Goal: Task Accomplishment & Management: Manage account settings

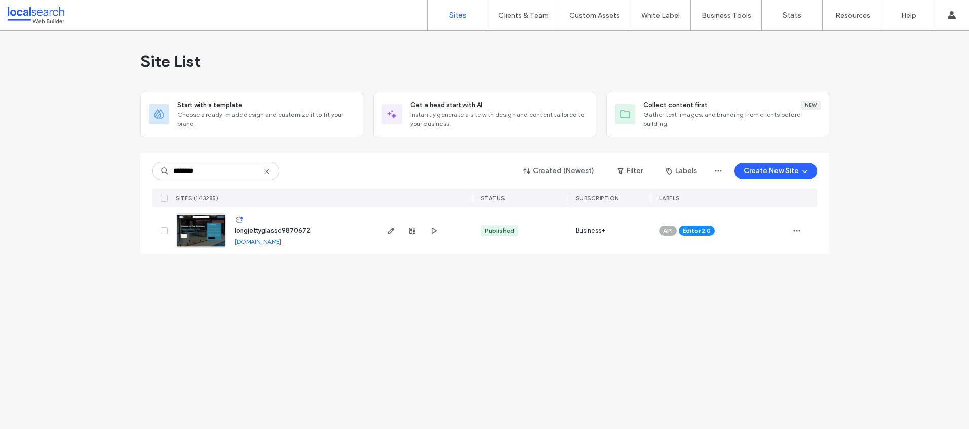
click at [268, 170] on icon at bounding box center [267, 172] width 8 height 8
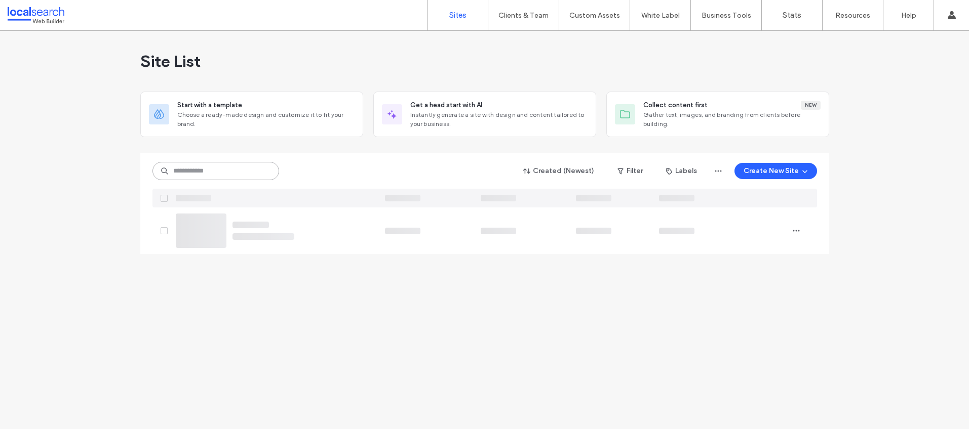
click at [224, 170] on input at bounding box center [215, 171] width 127 height 18
paste input "********"
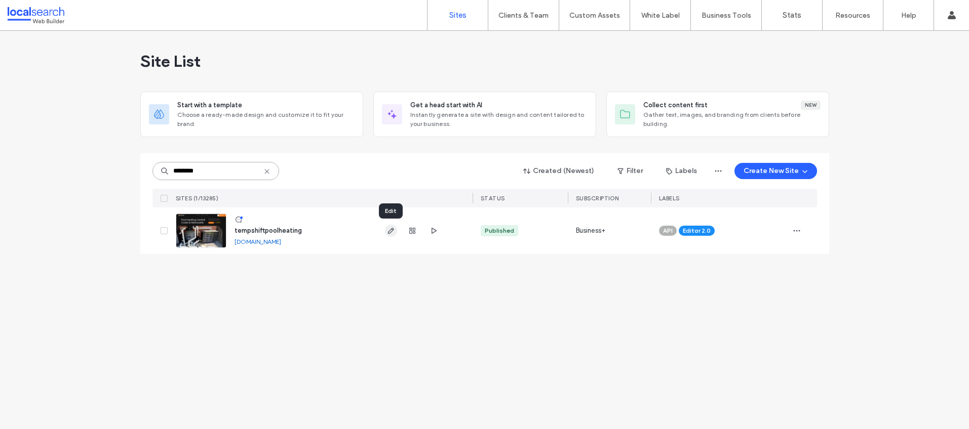
type input "********"
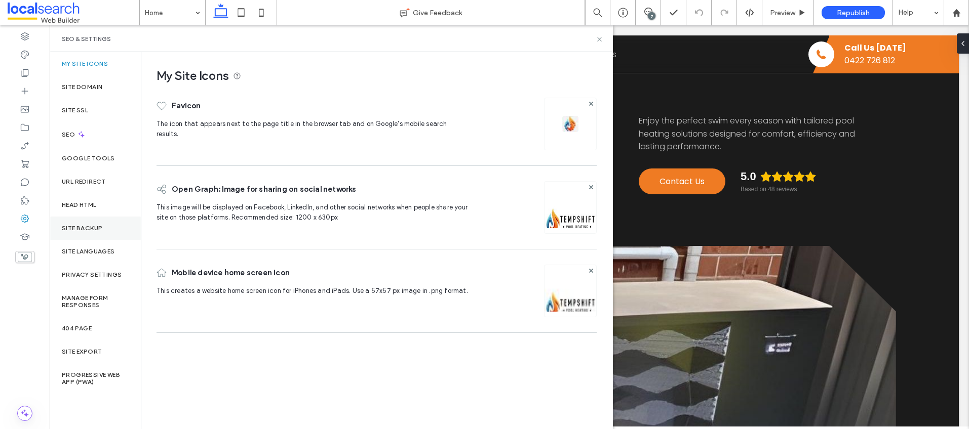
click at [104, 226] on div "Site Backup" at bounding box center [95, 228] width 91 height 23
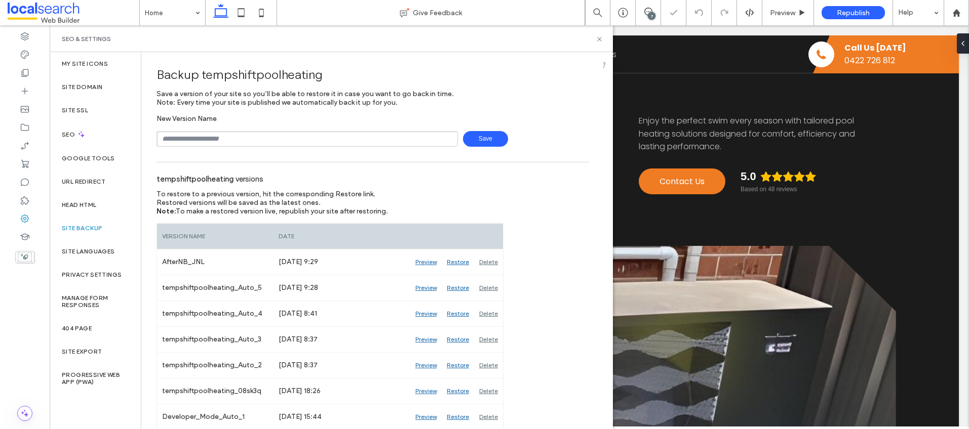
click at [233, 138] on input "text" at bounding box center [307, 139] width 301 height 16
type input "********"
click at [481, 144] on span "Save" at bounding box center [485, 139] width 45 height 16
click at [93, 122] on div "SEO" at bounding box center [95, 134] width 91 height 25
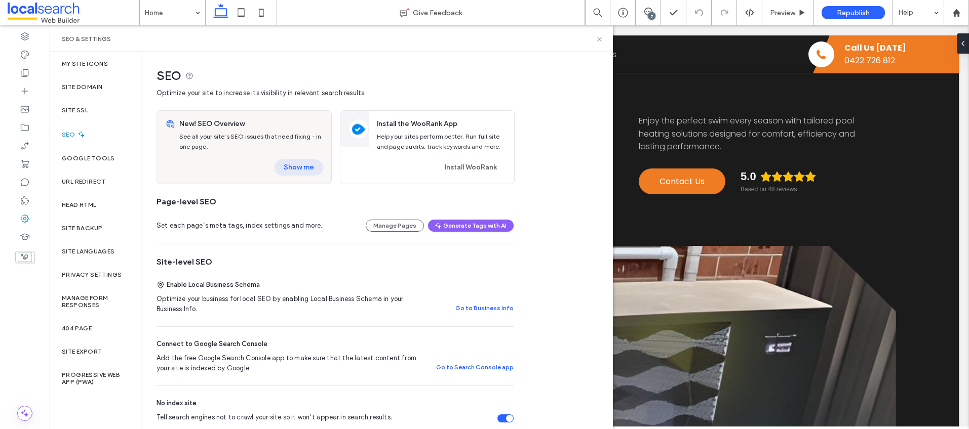
click at [288, 174] on button "Show me" at bounding box center [299, 168] width 49 height 16
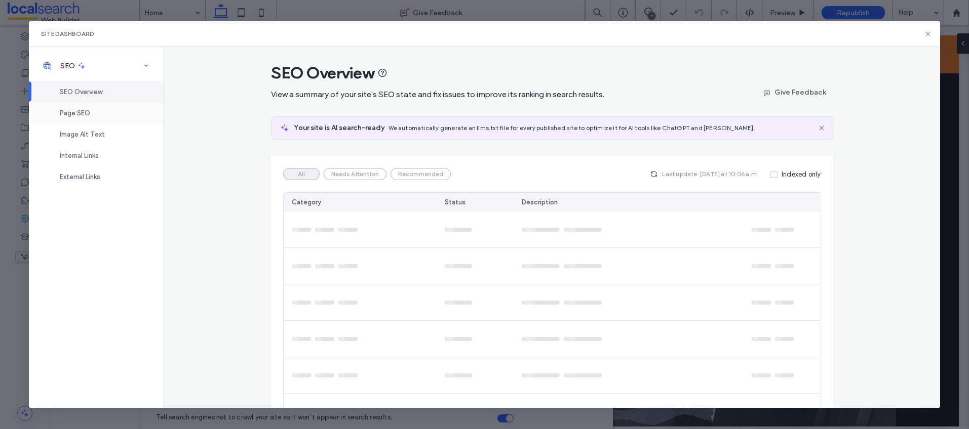
click at [89, 111] on span "Page SEO" at bounding box center [75, 113] width 30 height 8
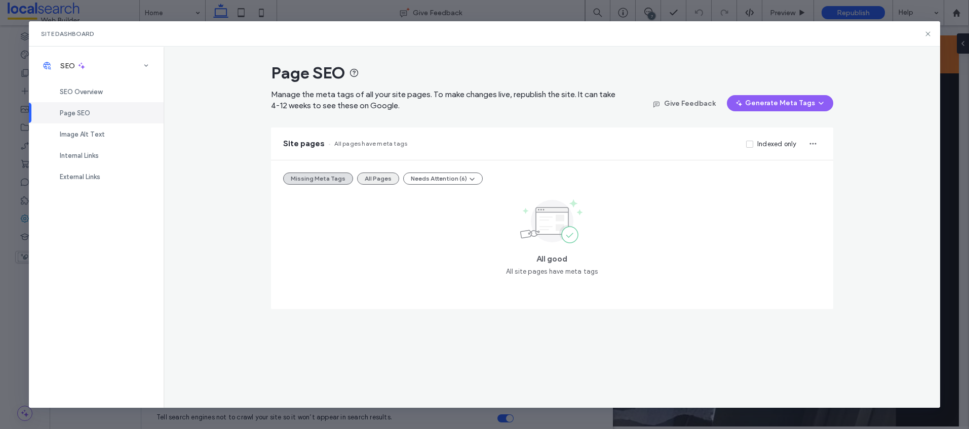
click at [376, 176] on button "All Pages" at bounding box center [378, 179] width 42 height 12
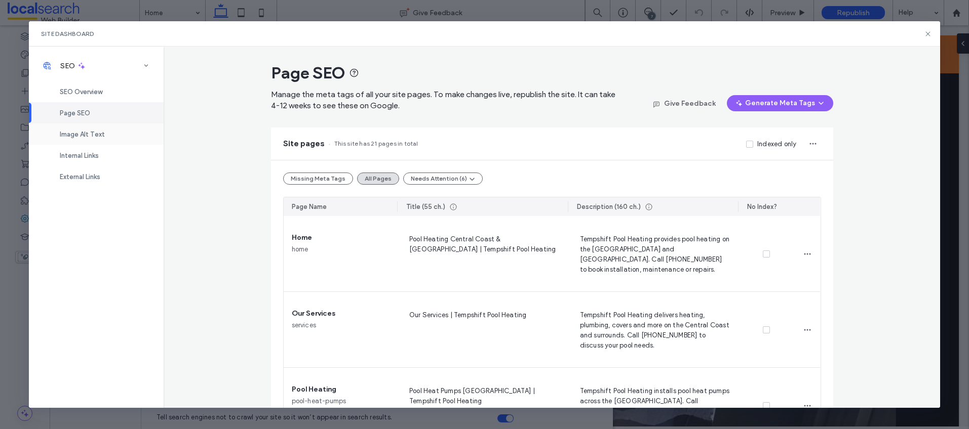
click at [102, 127] on div "Image Alt Text" at bounding box center [96, 134] width 135 height 21
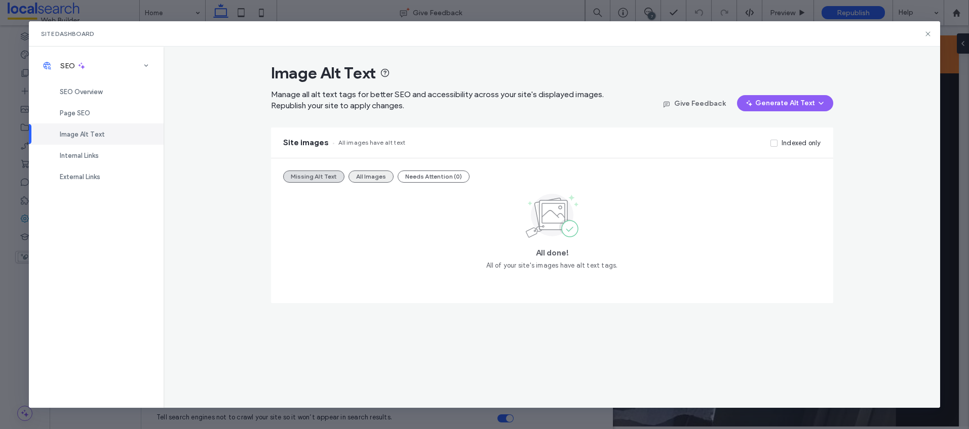
click at [374, 180] on button "All Images" at bounding box center [370, 177] width 45 height 12
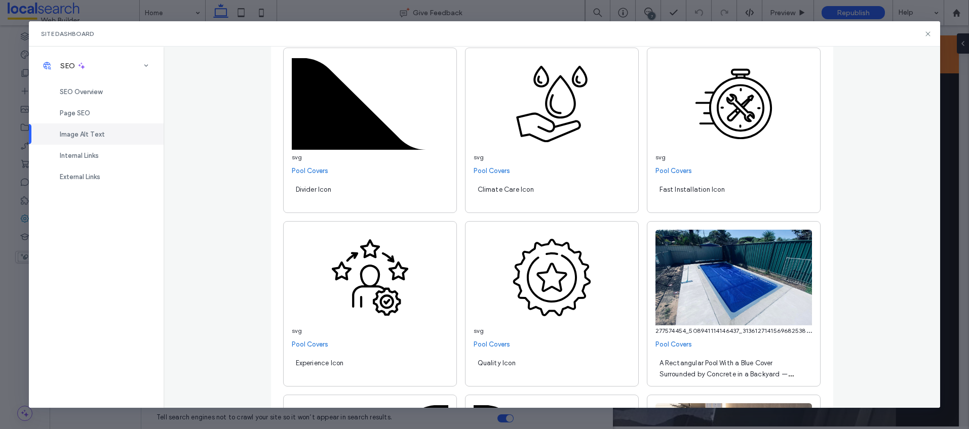
scroll to position [1736, 0]
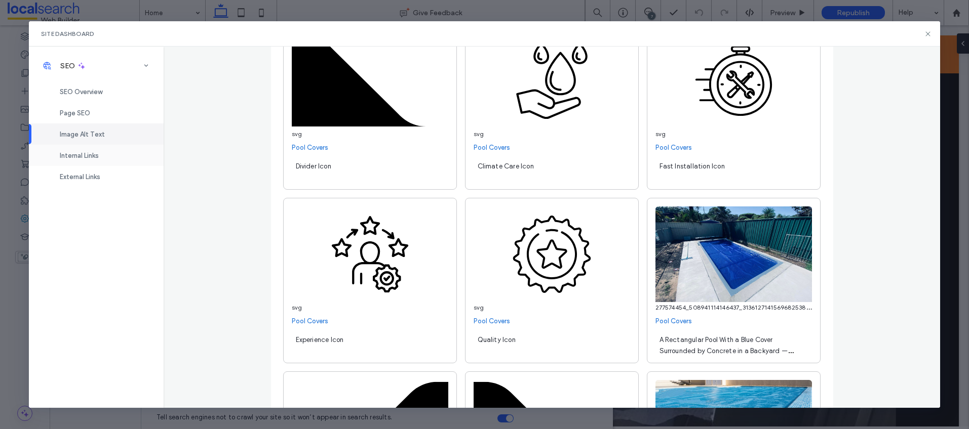
click at [108, 161] on div "Internal Links" at bounding box center [96, 155] width 135 height 21
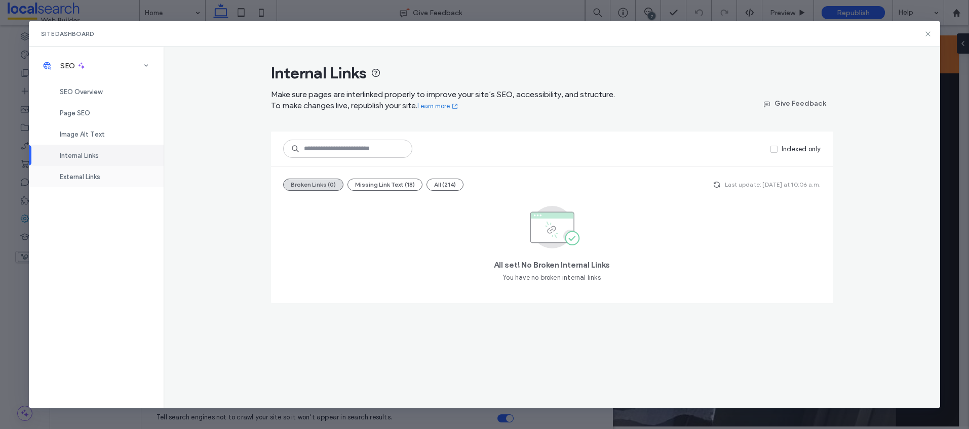
click at [100, 175] on span "External Links" at bounding box center [80, 177] width 41 height 8
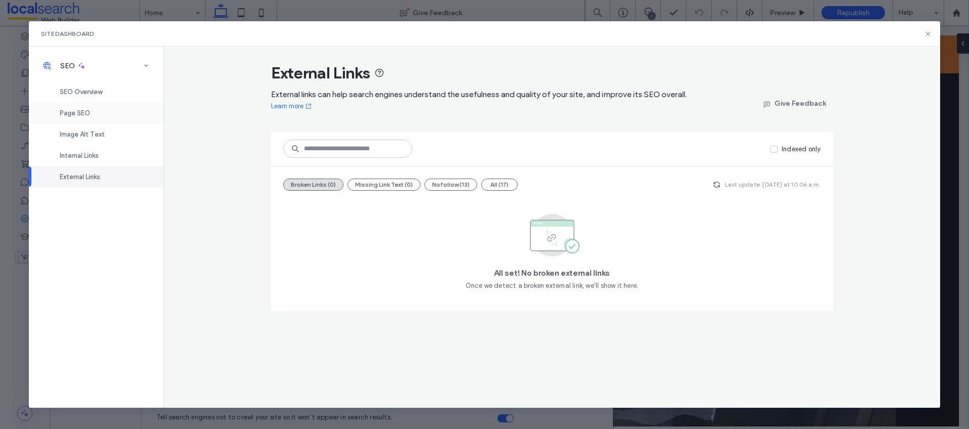
click at [92, 114] on div "Page SEO" at bounding box center [96, 112] width 135 height 21
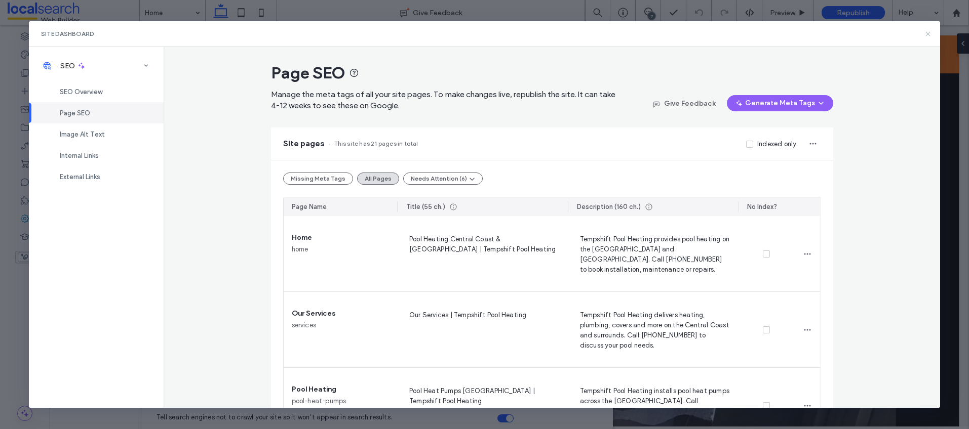
drag, startPoint x: 929, startPoint y: 34, endPoint x: 828, endPoint y: 140, distance: 146.2
click at [929, 34] on use at bounding box center [927, 33] width 5 height 5
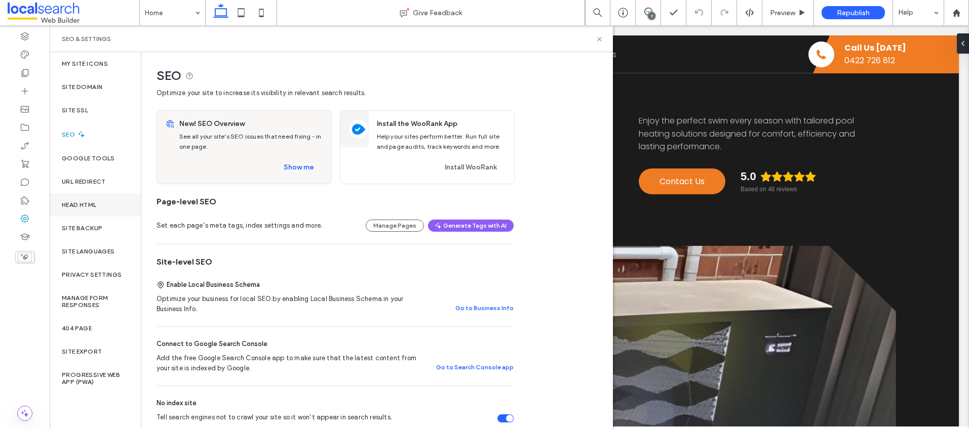
click at [96, 206] on label "Head HTML" at bounding box center [79, 205] width 35 height 7
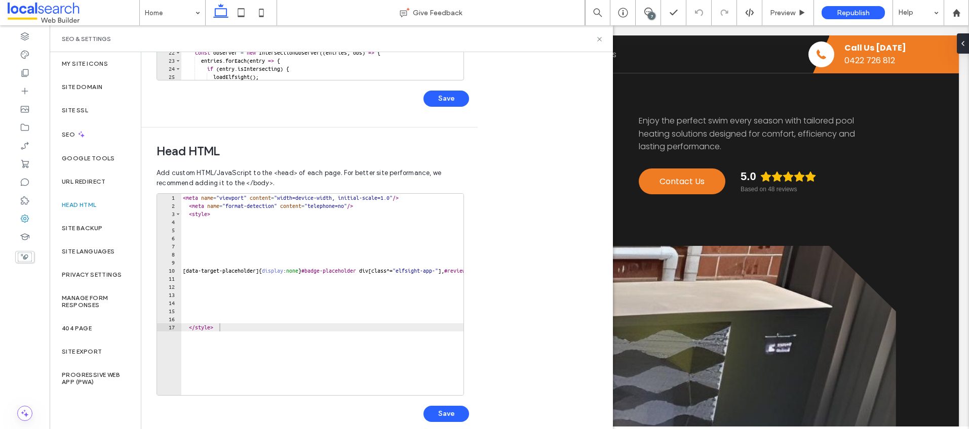
scroll to position [264, 0]
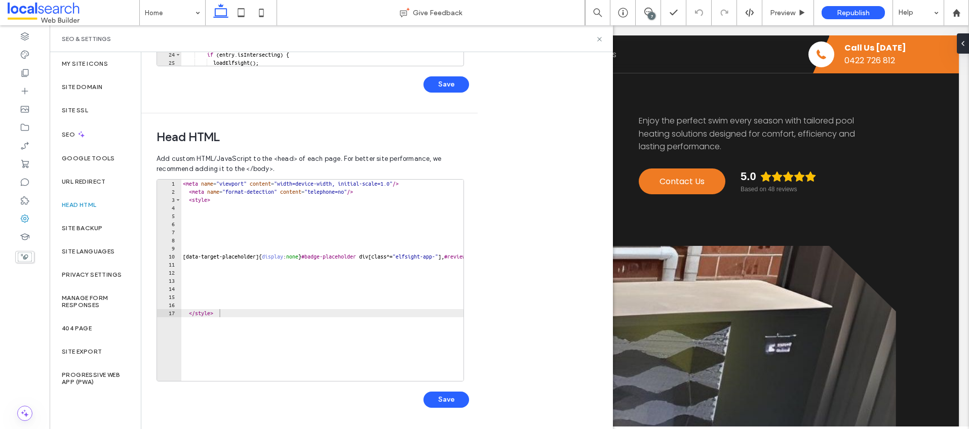
type textarea "********"
click at [266, 316] on div "< meta name = "viewport" content = "width=device-width, initial-scale=1.0" /> <…" at bounding box center [462, 285] width 562 height 210
paste textarea "**********"
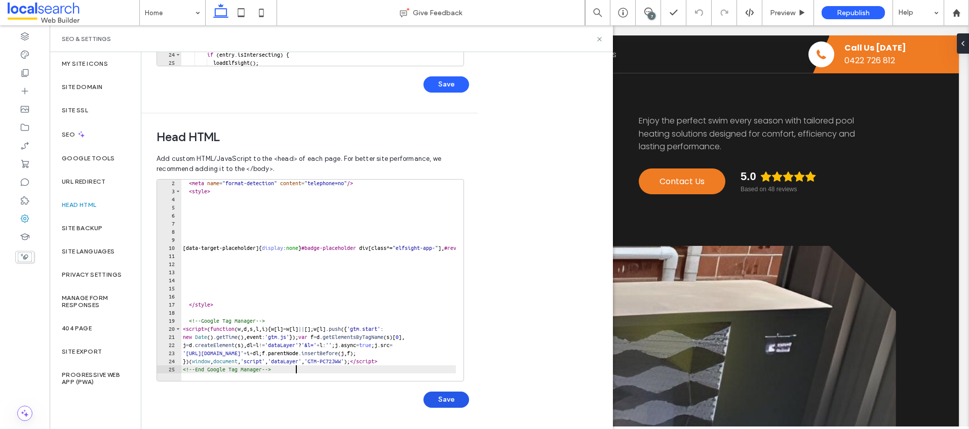
type textarea "**********"
click at [447, 400] on button "Save" at bounding box center [446, 400] width 46 height 16
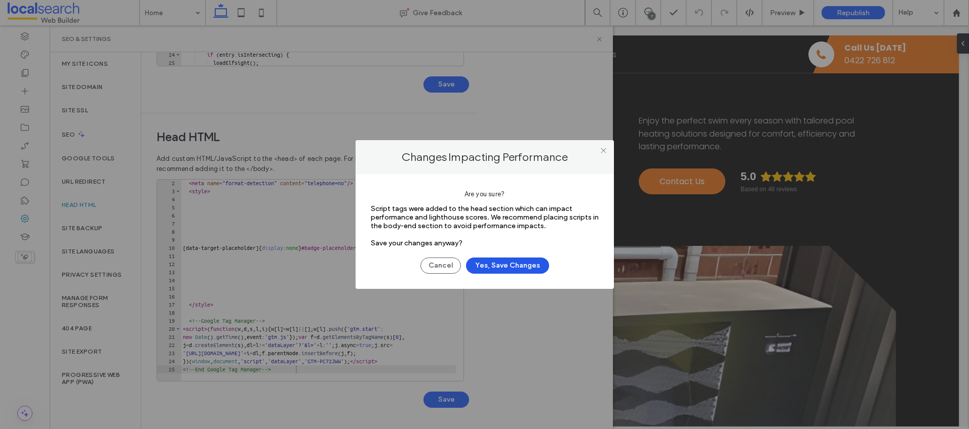
click at [493, 267] on button "Yes, Save Changes" at bounding box center [507, 266] width 83 height 16
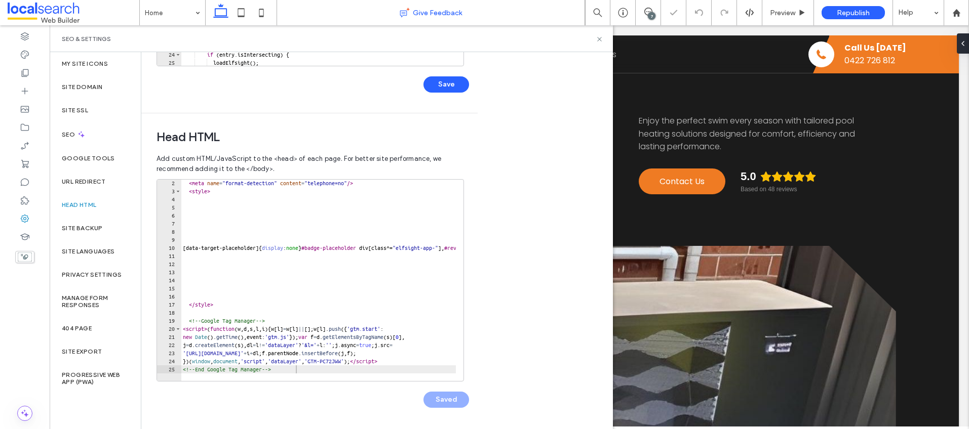
scroll to position [0, 0]
click at [857, 11] on span "Republish" at bounding box center [853, 13] width 33 height 9
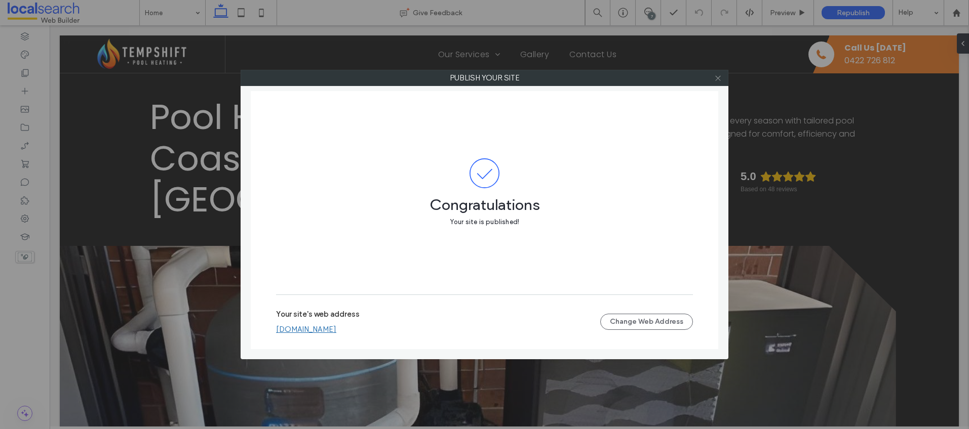
click at [717, 79] on icon at bounding box center [718, 78] width 8 height 8
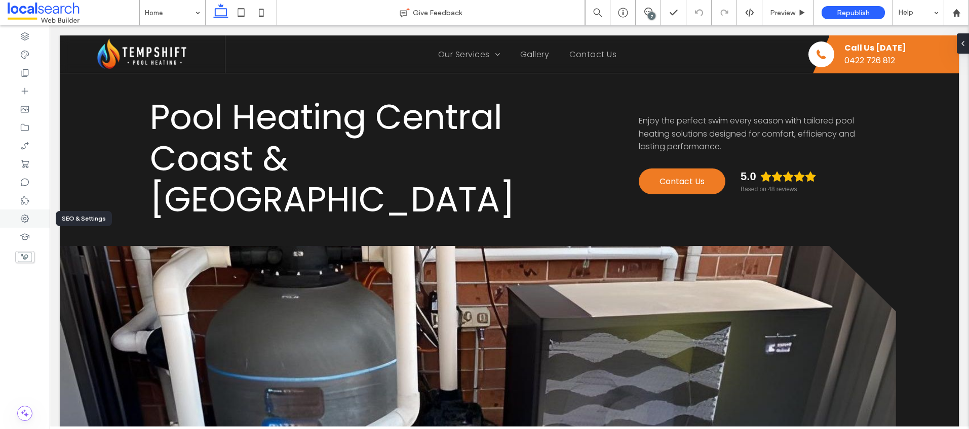
click at [23, 223] on icon at bounding box center [25, 219] width 10 height 10
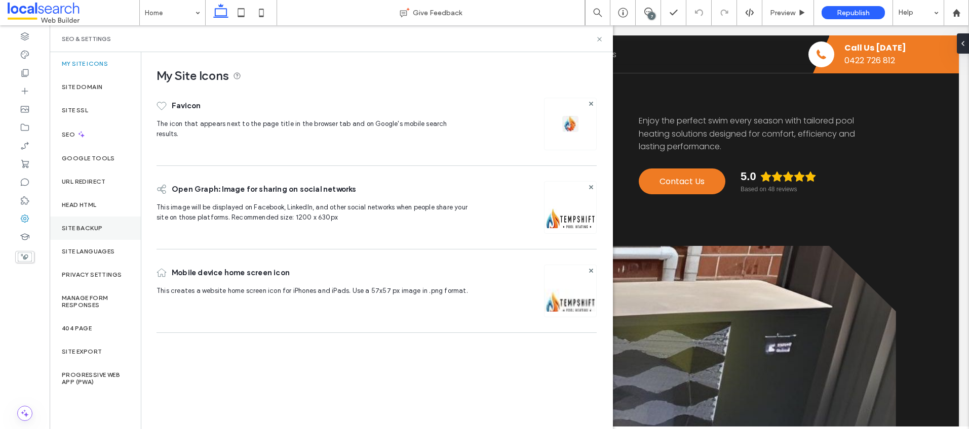
click at [91, 227] on label "Site Backup" at bounding box center [82, 228] width 41 height 7
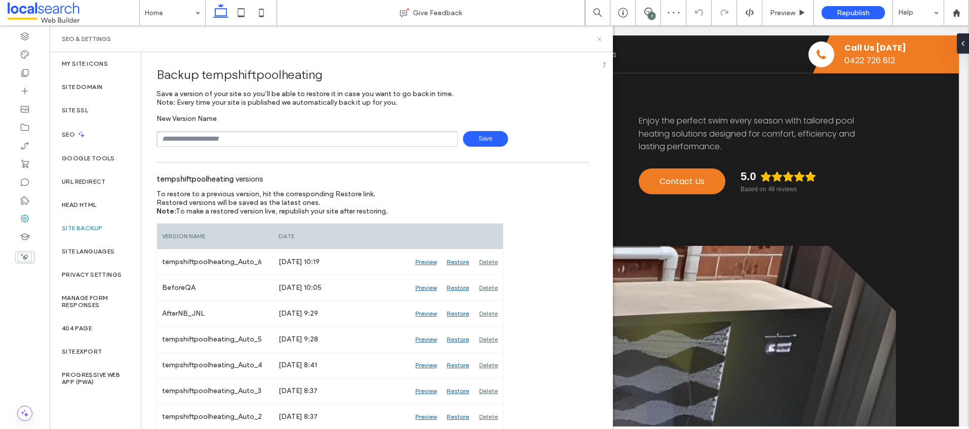
click at [600, 40] on icon at bounding box center [600, 39] width 8 height 8
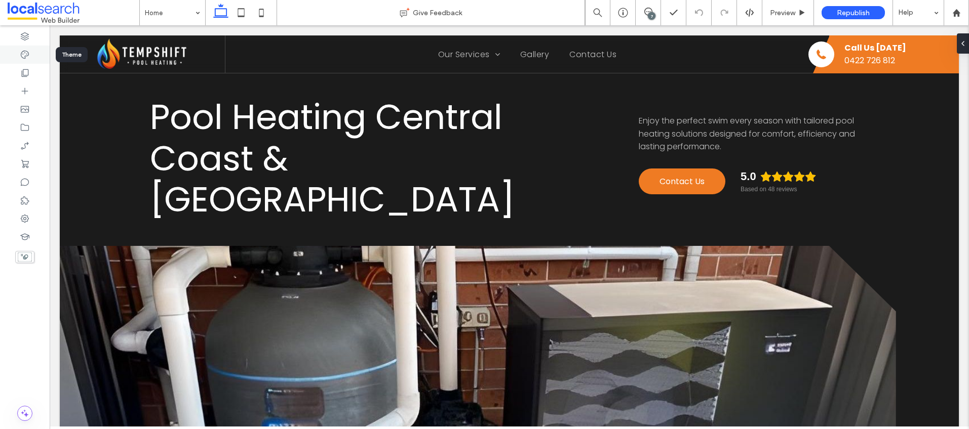
click at [28, 56] on icon at bounding box center [25, 55] width 10 height 10
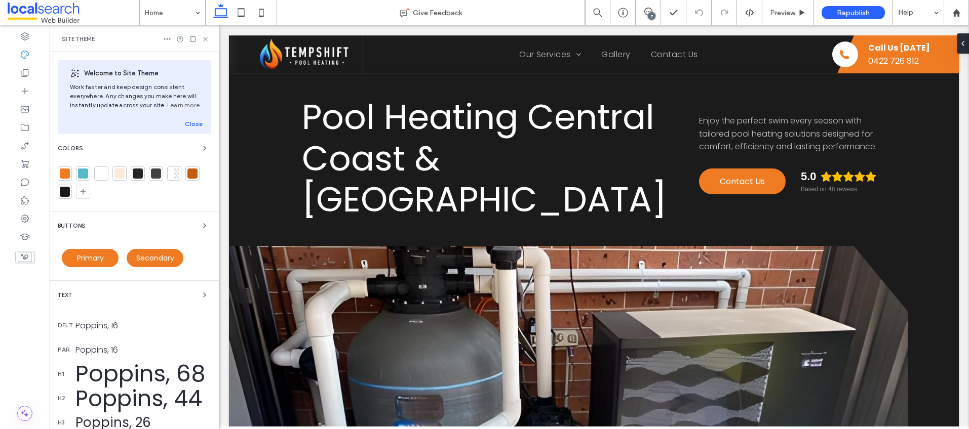
click at [69, 177] on div at bounding box center [65, 174] width 10 height 10
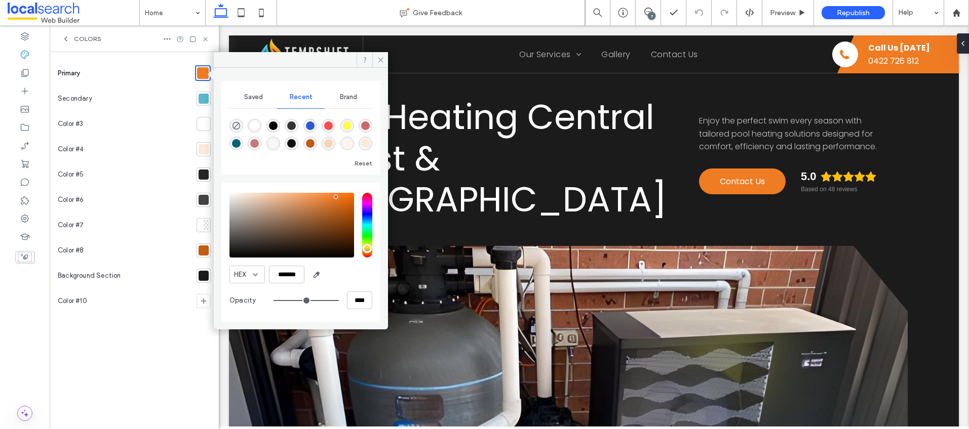
click at [205, 97] on div at bounding box center [204, 99] width 10 height 10
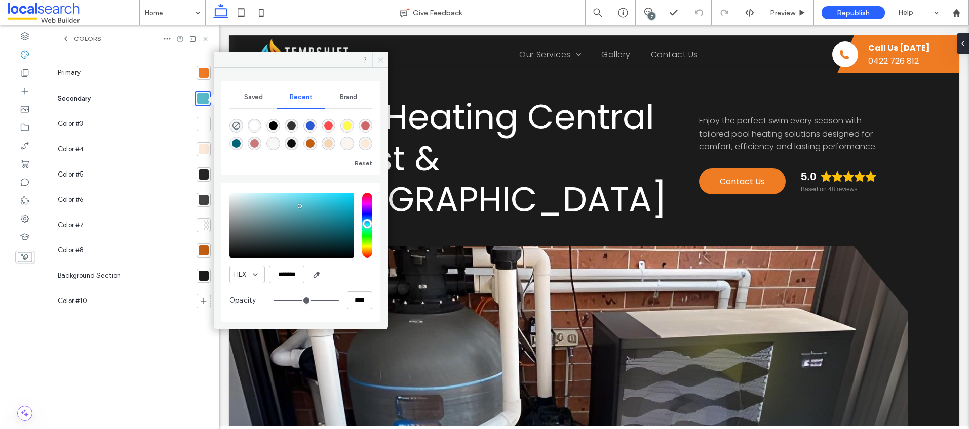
drag, startPoint x: 380, startPoint y: 57, endPoint x: 52, endPoint y: 73, distance: 328.1
click at [380, 57] on icon at bounding box center [381, 60] width 8 height 8
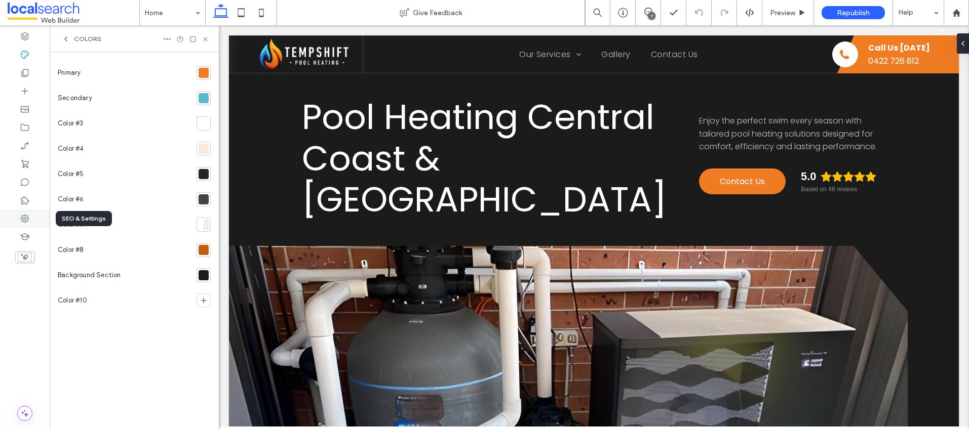
click at [20, 219] on icon at bounding box center [25, 219] width 10 height 10
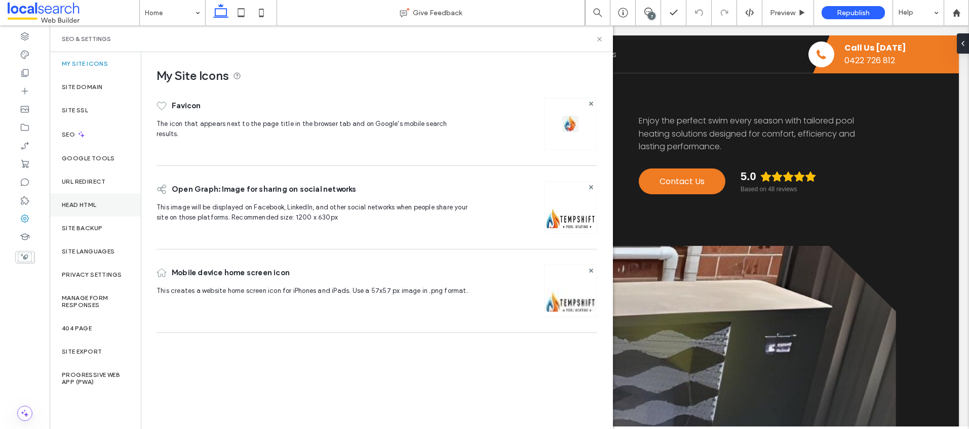
click at [100, 210] on div "Head HTML" at bounding box center [95, 204] width 91 height 23
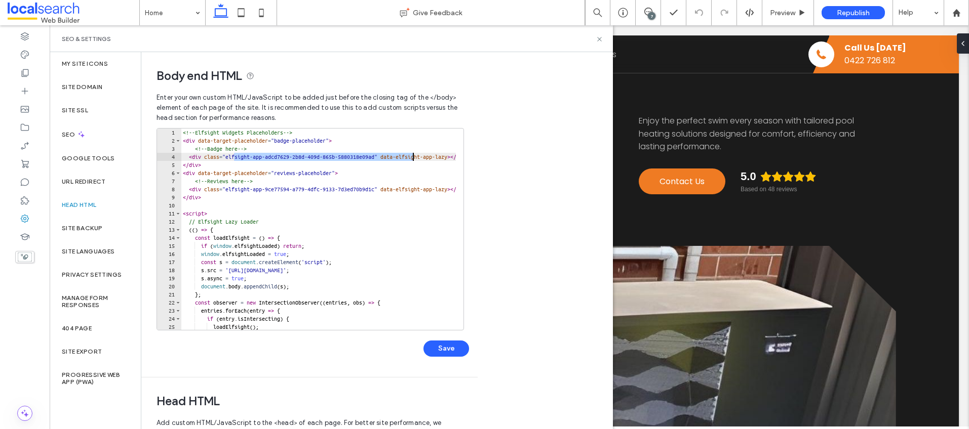
drag, startPoint x: 233, startPoint y: 158, endPoint x: 410, endPoint y: 155, distance: 176.3
click at [412, 155] on div "<!-- Elfsight Widgets Placeholders --> < div data-target-placeholder = "badge-p…" at bounding box center [476, 234] width 591 height 210
paste textarea "Cursor at row 4"
click at [443, 347] on button "Save" at bounding box center [446, 349] width 46 height 16
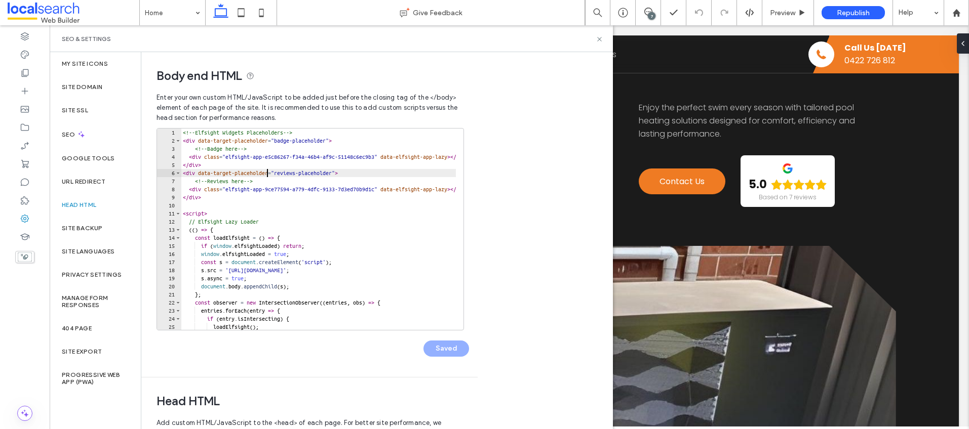
click at [268, 173] on div "<!-- Elfsight Widgets Placeholders --> < div data-target-placeholder = "badge-p…" at bounding box center [476, 234] width 591 height 210
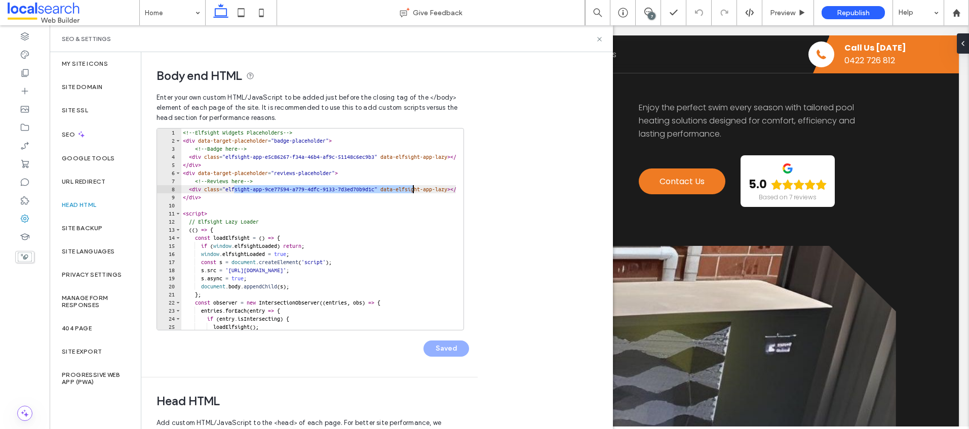
drag, startPoint x: 242, startPoint y: 190, endPoint x: 412, endPoint y: 189, distance: 170.2
click at [412, 189] on div "<!-- Elfsight Widgets Placeholders --> < div data-target-placeholder = "badge-p…" at bounding box center [476, 234] width 591 height 210
paste textarea "Cursor at row 8"
type textarea "**********"
click at [448, 347] on button "Save" at bounding box center [446, 349] width 46 height 16
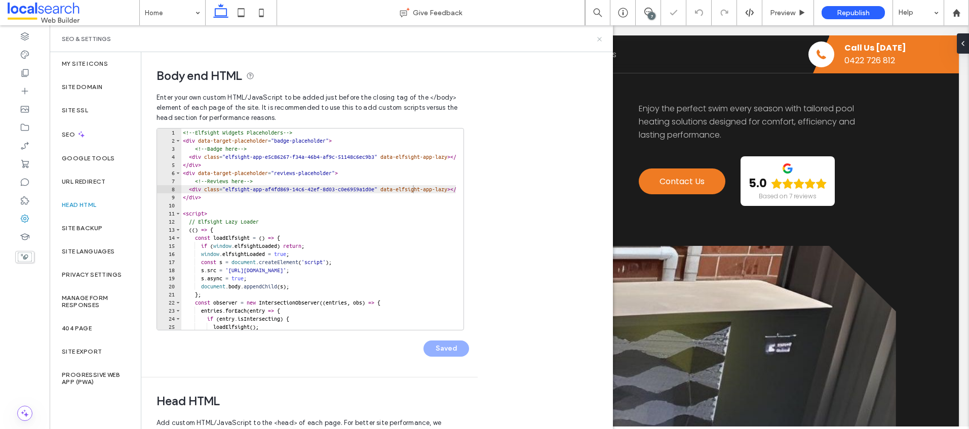
click at [600, 38] on use at bounding box center [599, 39] width 4 height 4
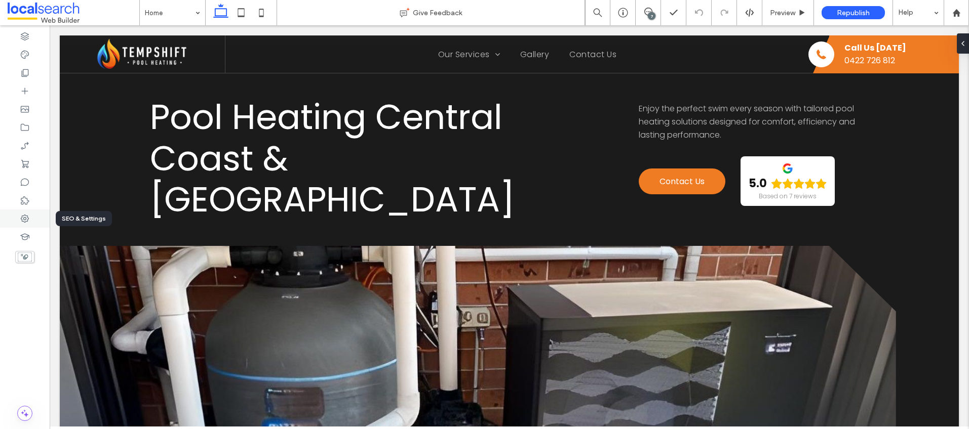
click at [29, 221] on icon at bounding box center [25, 219] width 10 height 10
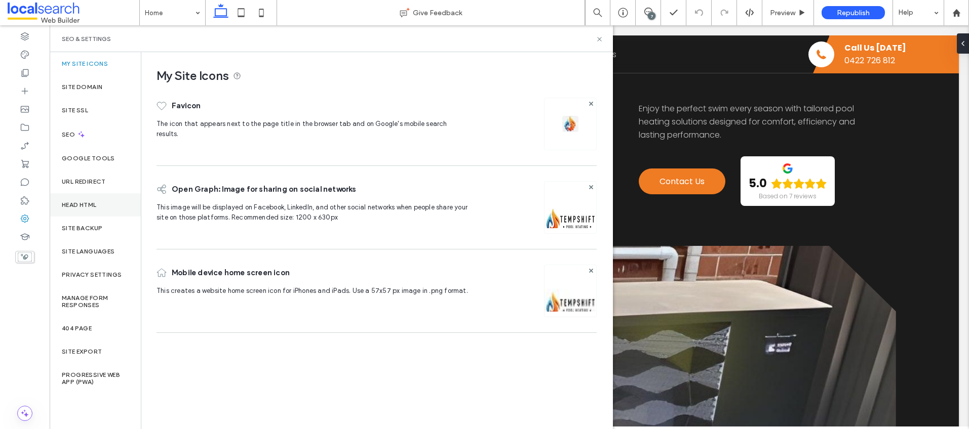
click at [104, 203] on div "Head HTML" at bounding box center [95, 204] width 91 height 23
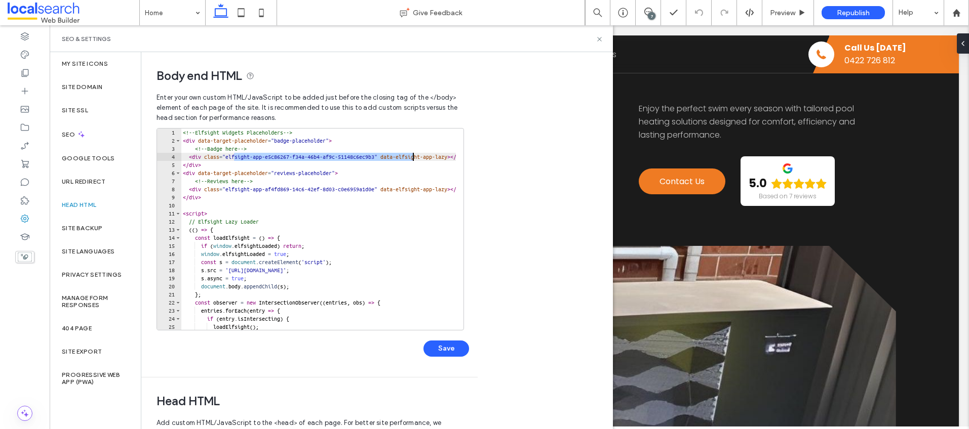
drag, startPoint x: 235, startPoint y: 157, endPoint x: 412, endPoint y: 155, distance: 176.8
click at [412, 155] on div "<!-- Elfsight Widgets Placeholders --> < div data-target-placeholder = "badge-p…" at bounding box center [476, 234] width 591 height 210
paste textarea "Cursor at row 4"
type textarea "**********"
click at [447, 348] on button "Save" at bounding box center [446, 349] width 46 height 16
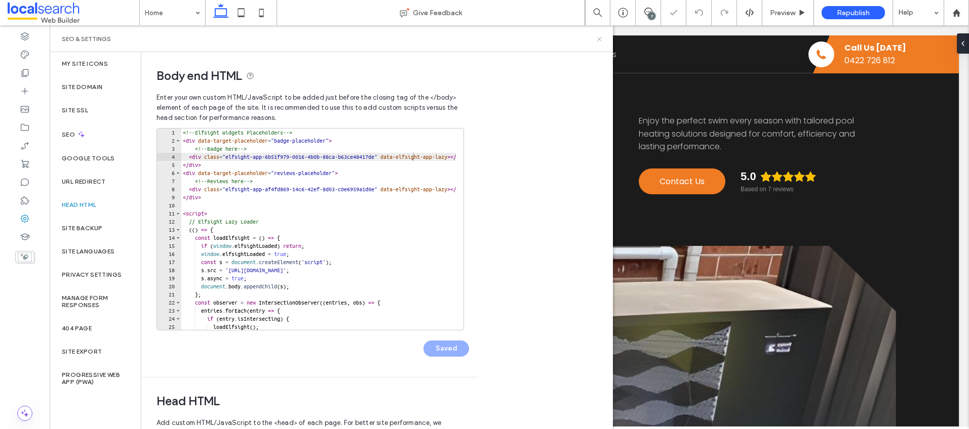
click at [600, 38] on use at bounding box center [599, 39] width 4 height 4
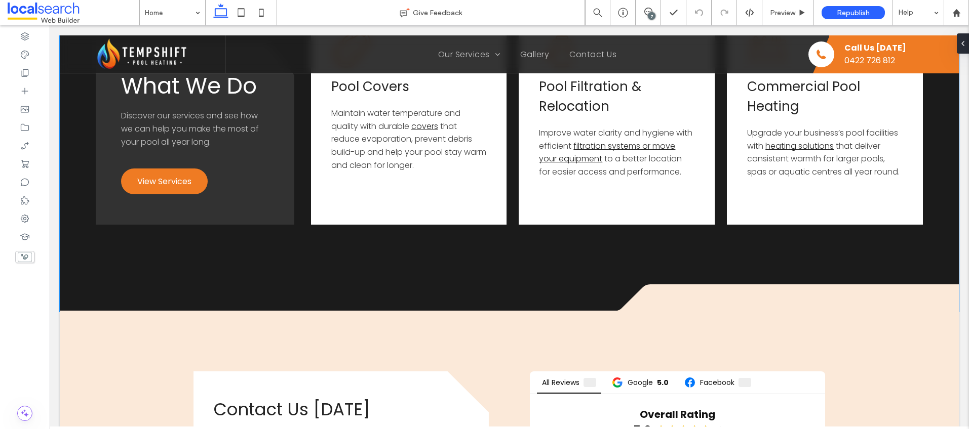
scroll to position [1877, 0]
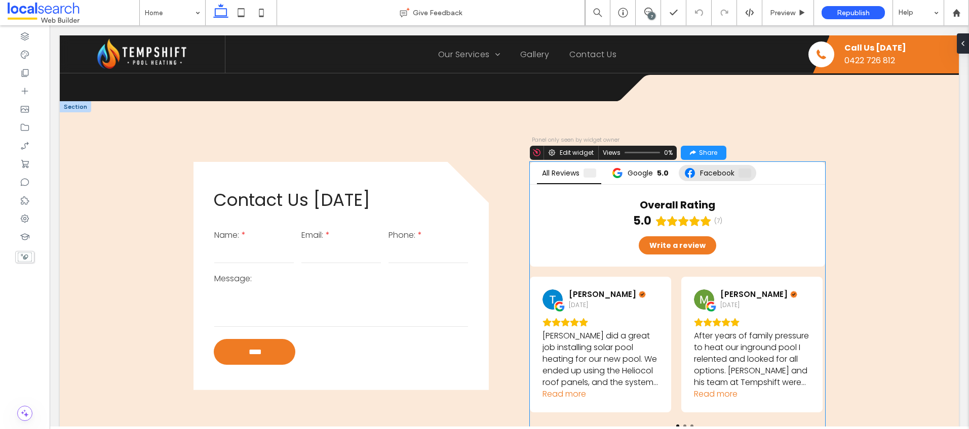
click at [719, 162] on div "Facebook" at bounding box center [717, 173] width 77 height 22
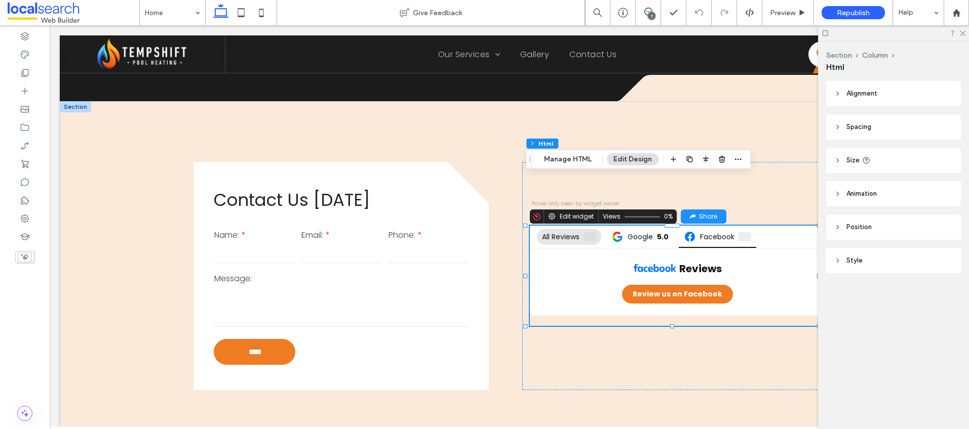
click at [564, 233] on span "All Reviews" at bounding box center [560, 236] width 37 height 7
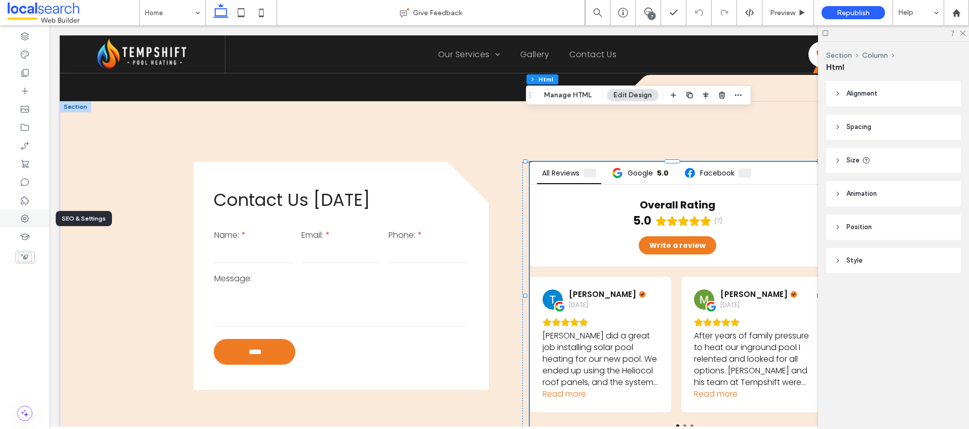
click at [20, 219] on icon at bounding box center [25, 219] width 10 height 10
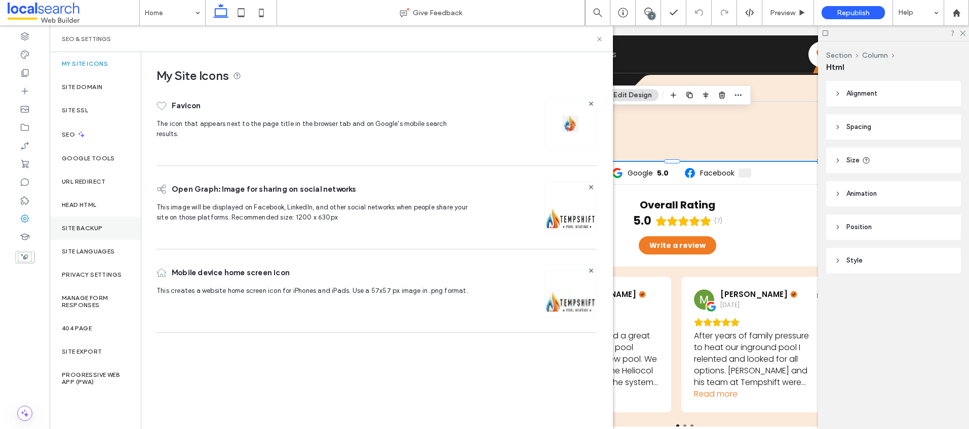
click at [75, 225] on label "Site Backup" at bounding box center [82, 228] width 41 height 7
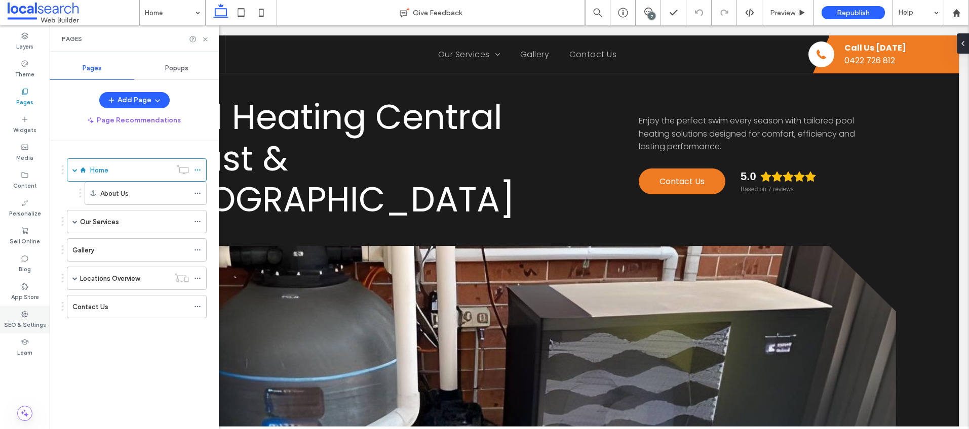
click at [19, 330] on div "SEO & Settings" at bounding box center [25, 320] width 50 height 28
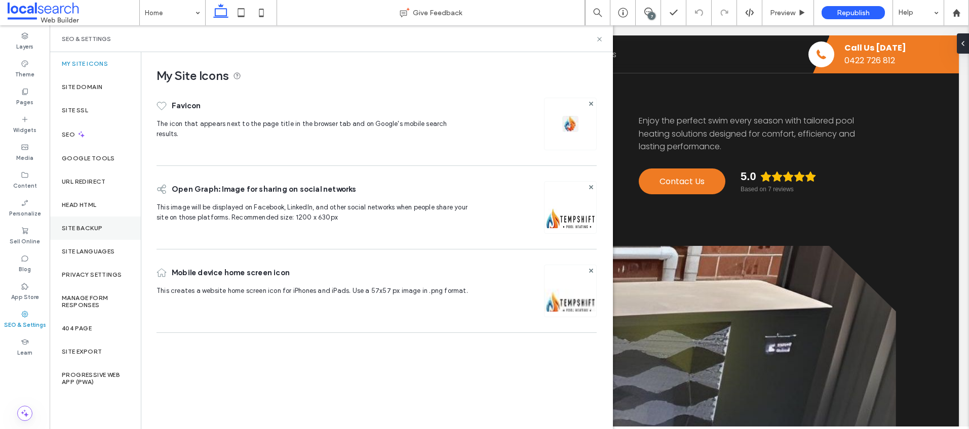
click at [84, 226] on label "Site Backup" at bounding box center [82, 228] width 41 height 7
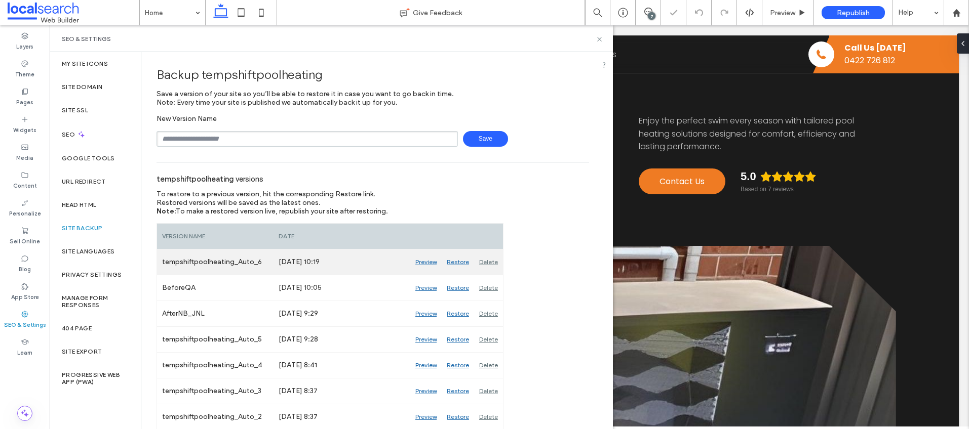
click at [487, 258] on div "Delete" at bounding box center [488, 262] width 29 height 25
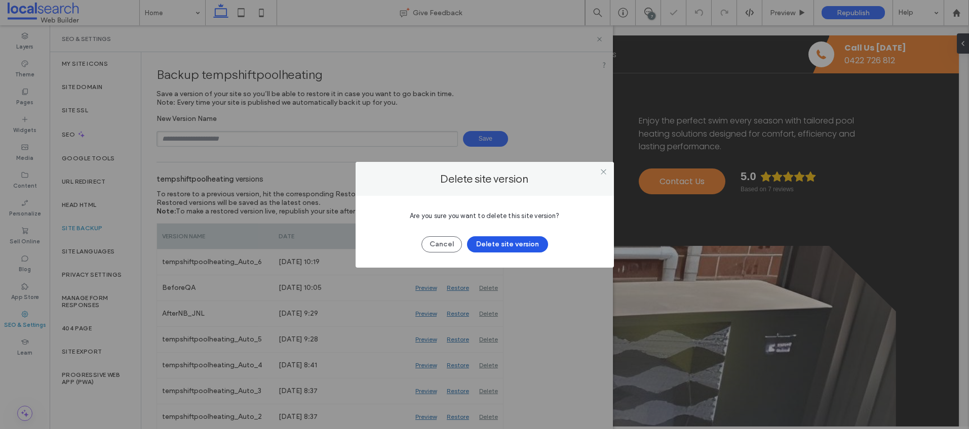
click at [537, 248] on button "Delete site version" at bounding box center [507, 245] width 81 height 16
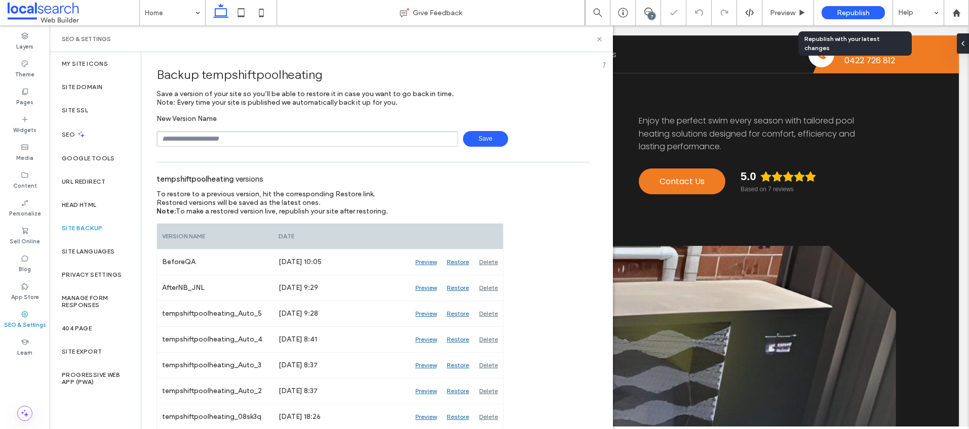
drag, startPoint x: 857, startPoint y: 11, endPoint x: 786, endPoint y: 23, distance: 72.4
click at [857, 11] on span "Republish" at bounding box center [853, 13] width 33 height 9
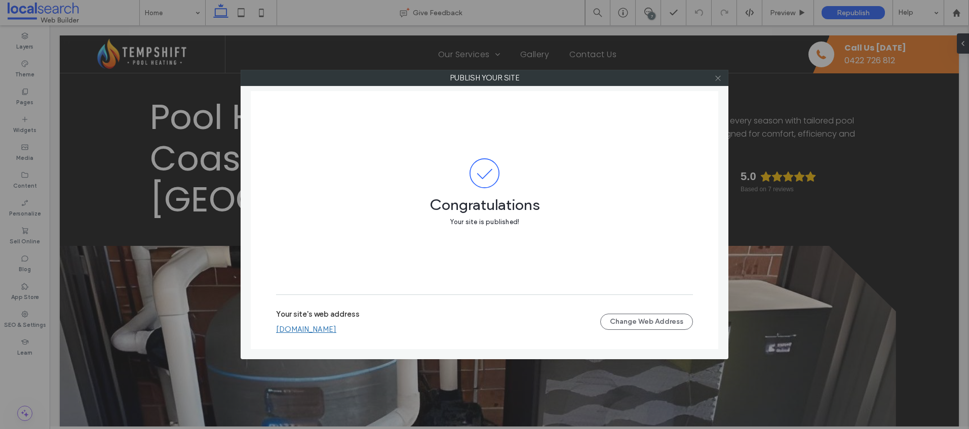
click at [717, 77] on icon at bounding box center [718, 78] width 8 height 8
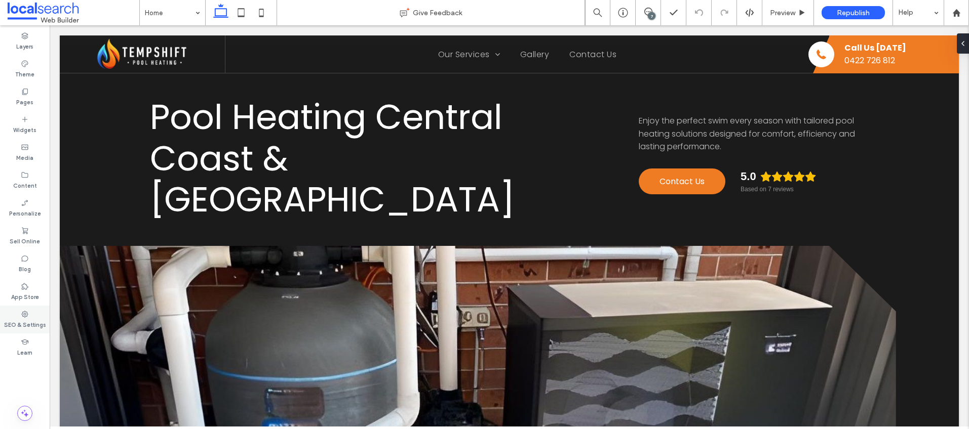
click at [19, 315] on div "SEO & Settings" at bounding box center [25, 320] width 50 height 28
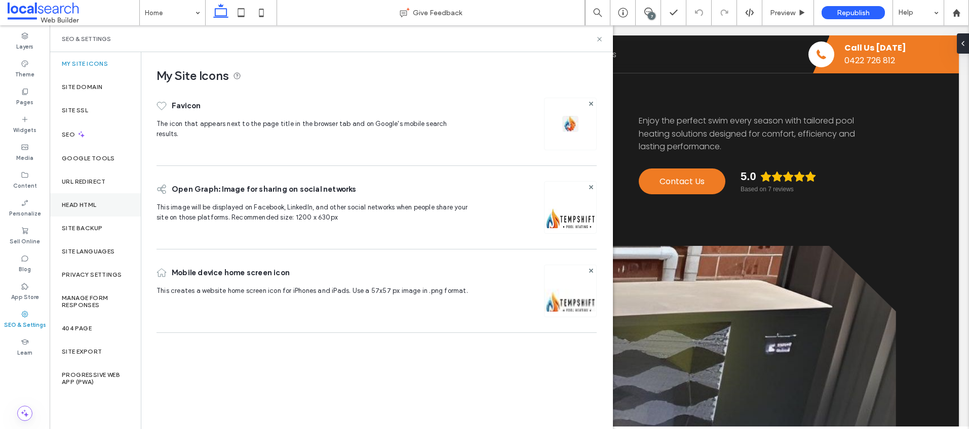
click at [96, 210] on div "Head HTML" at bounding box center [95, 204] width 91 height 23
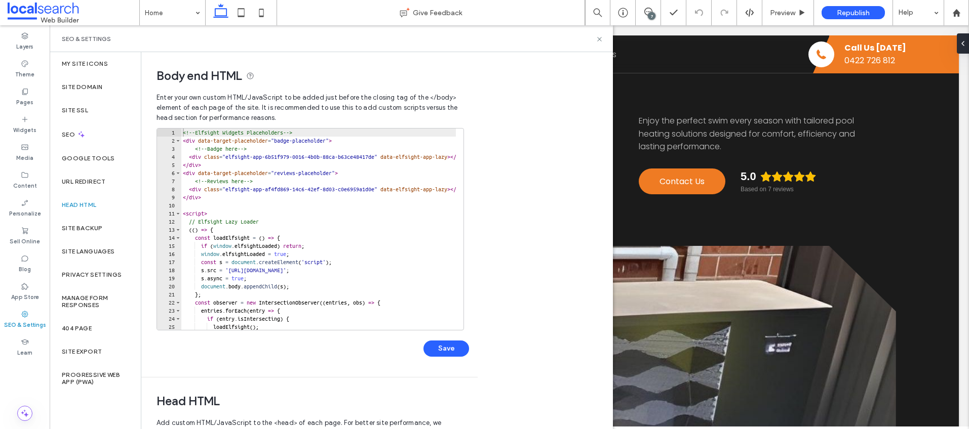
click at [509, 159] on div "Body end HTML Enter your own custom HTML/​JavaScript to be added just before th…" at bounding box center [377, 240] width 472 height 377
type textarea "**********"
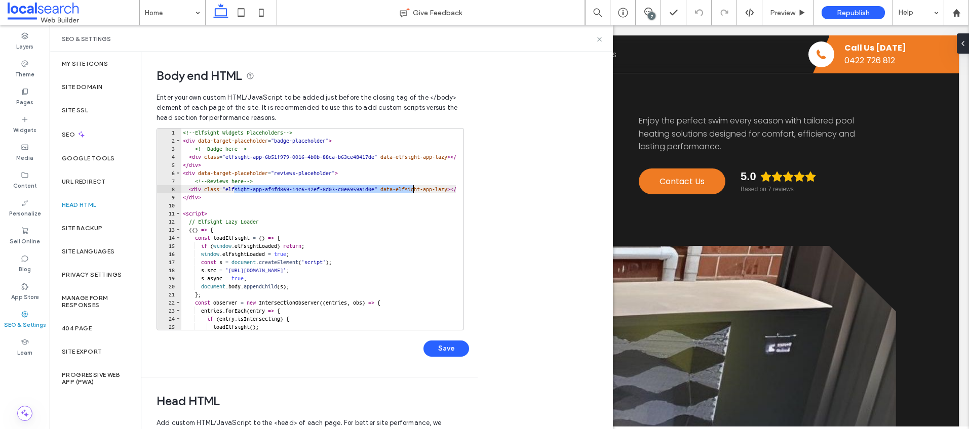
drag, startPoint x: 235, startPoint y: 188, endPoint x: 411, endPoint y: 187, distance: 176.8
click at [411, 187] on div "<!-- Elfsight Widgets Placeholders --> < div data-target-placeholder = "badge-p…" at bounding box center [476, 234] width 591 height 210
click at [451, 346] on button "Save" at bounding box center [446, 349] width 46 height 16
click at [599, 39] on use at bounding box center [599, 39] width 4 height 4
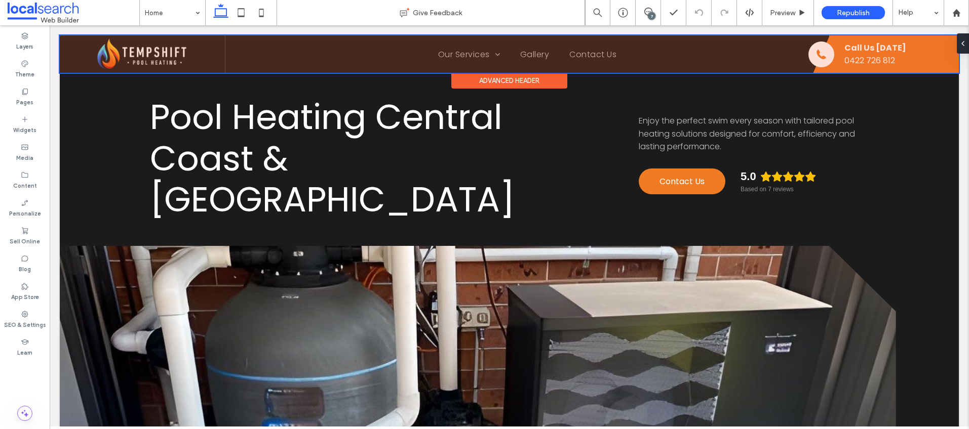
click at [861, 60] on div at bounding box center [509, 53] width 899 height 37
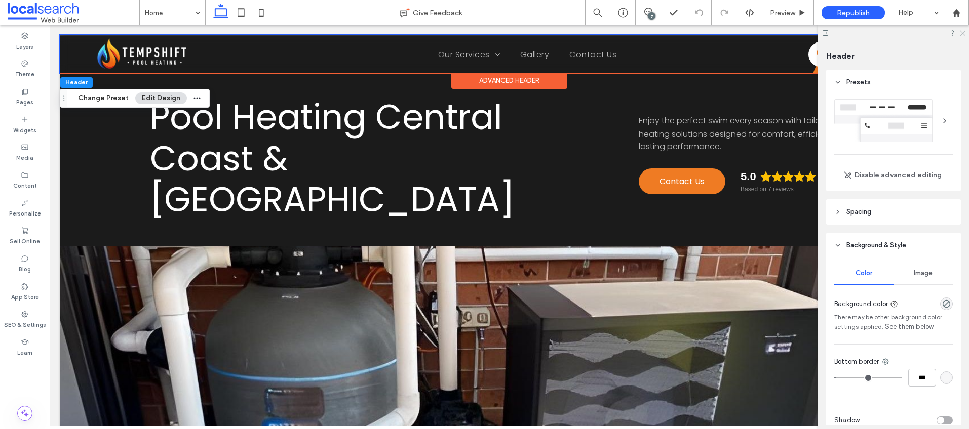
click at [964, 33] on icon at bounding box center [962, 32] width 7 height 7
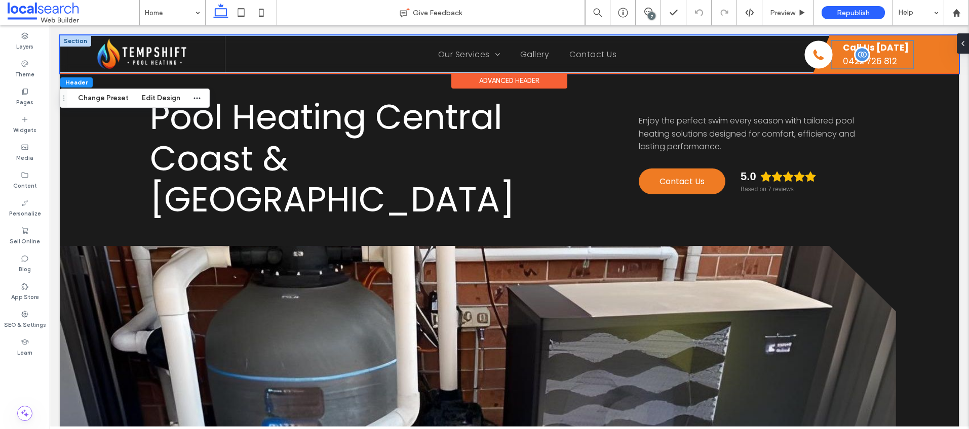
click at [874, 60] on span "0422 726 812" at bounding box center [870, 61] width 54 height 12
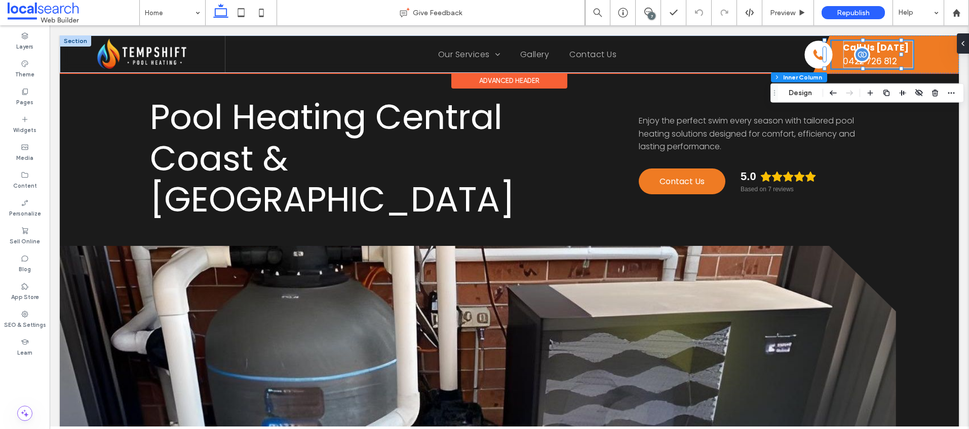
click at [873, 59] on span "0422 726 812" at bounding box center [870, 61] width 54 height 12
click at [875, 63] on span "0422 726 812" at bounding box center [870, 61] width 54 height 12
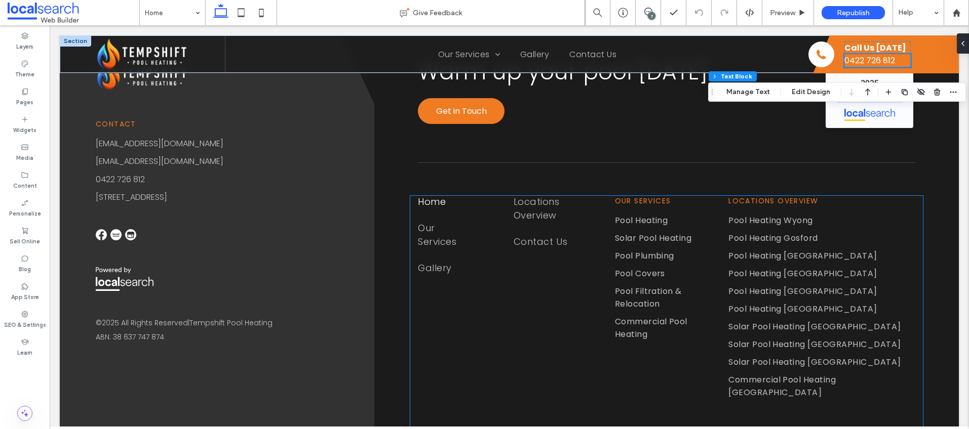
scroll to position [3222, 0]
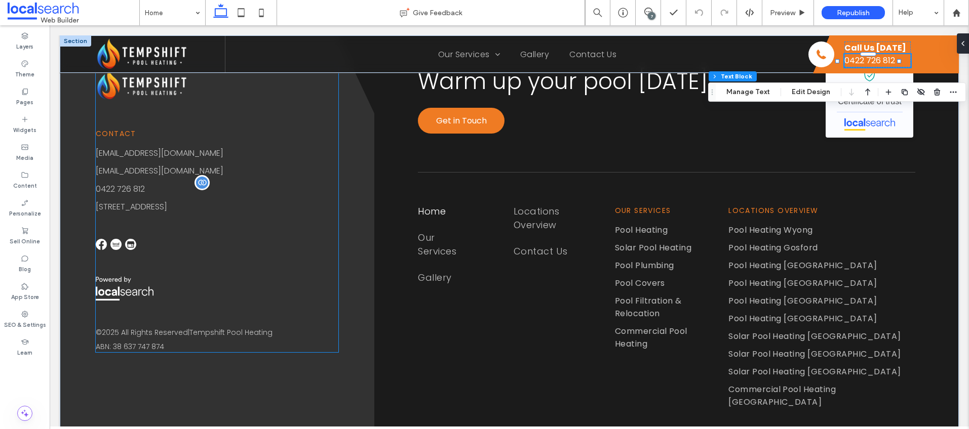
click at [145, 183] on p "0422 726 812" at bounding box center [217, 189] width 243 height 13
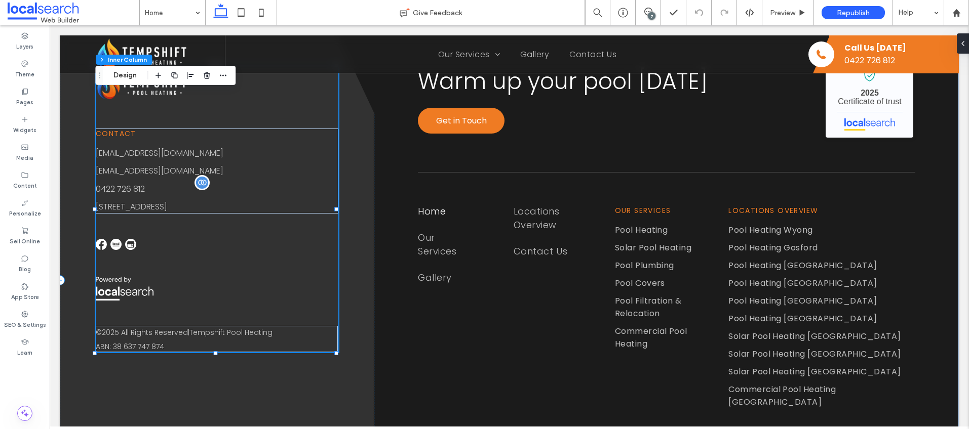
click at [122, 183] on span "0422 726 812" at bounding box center [120, 189] width 49 height 12
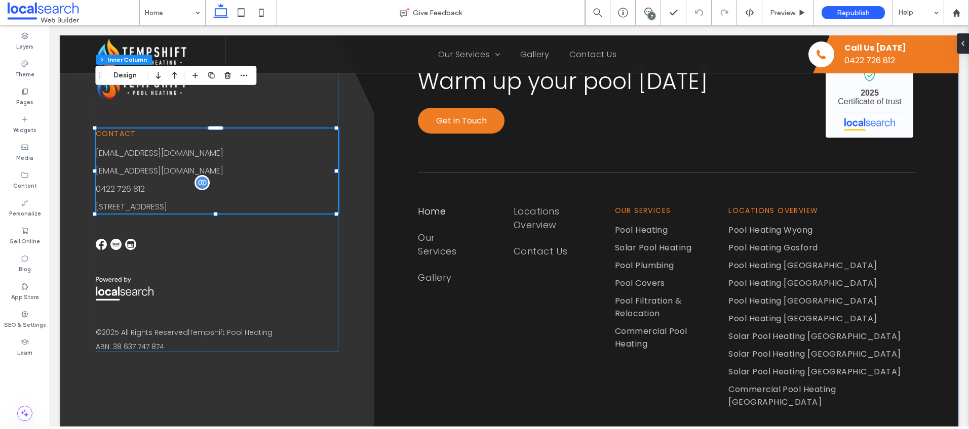
click at [128, 183] on span "0422 726 812" at bounding box center [120, 189] width 49 height 12
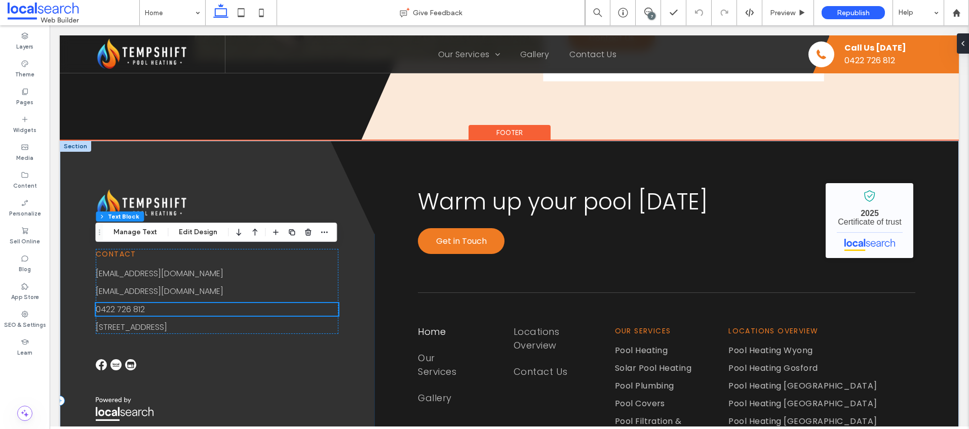
scroll to position [3096, 0]
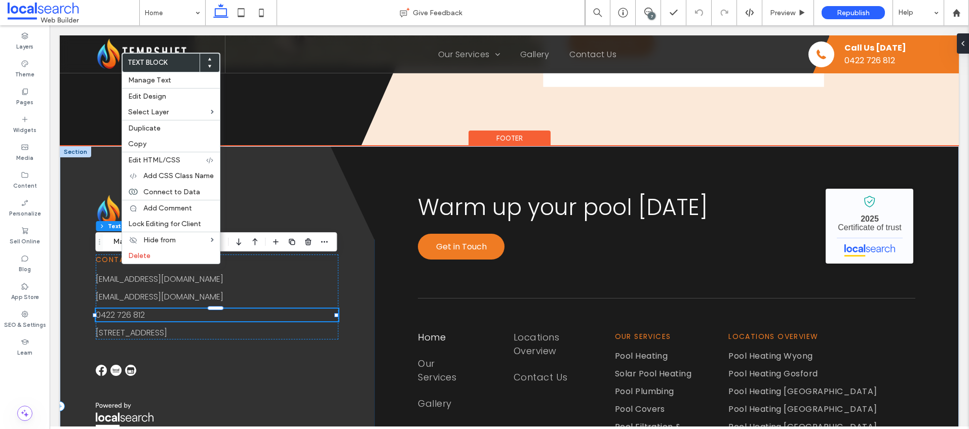
click at [357, 306] on div "Contact grant@epoolheating.com ga.tempshift@yahoo.com 0422 726 812 53 Karangal …" at bounding box center [217, 406] width 315 height 521
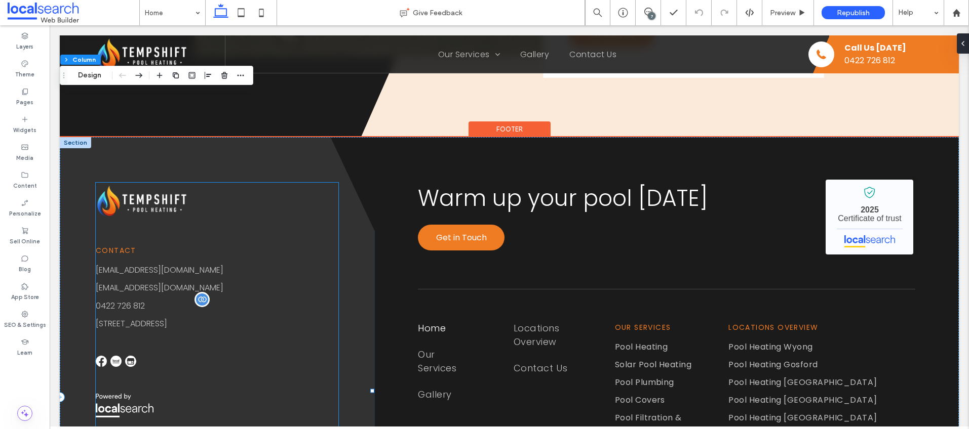
scroll to position [3115, 0]
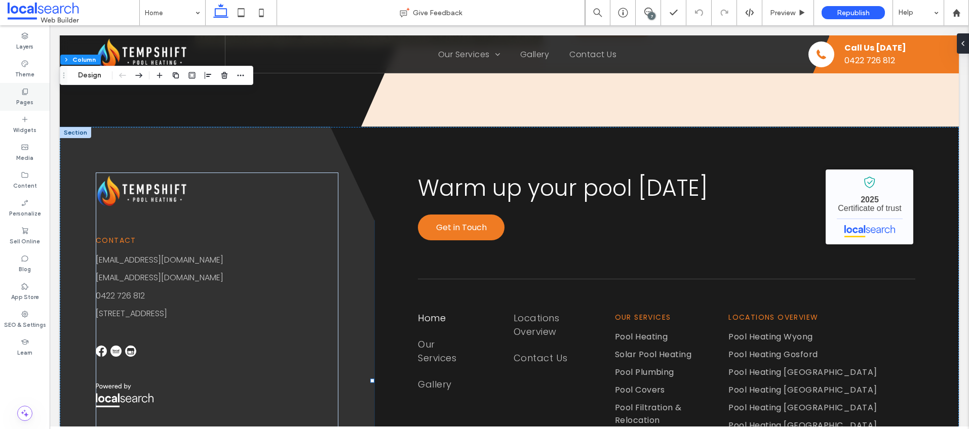
click at [19, 95] on div "Pages" at bounding box center [25, 97] width 50 height 28
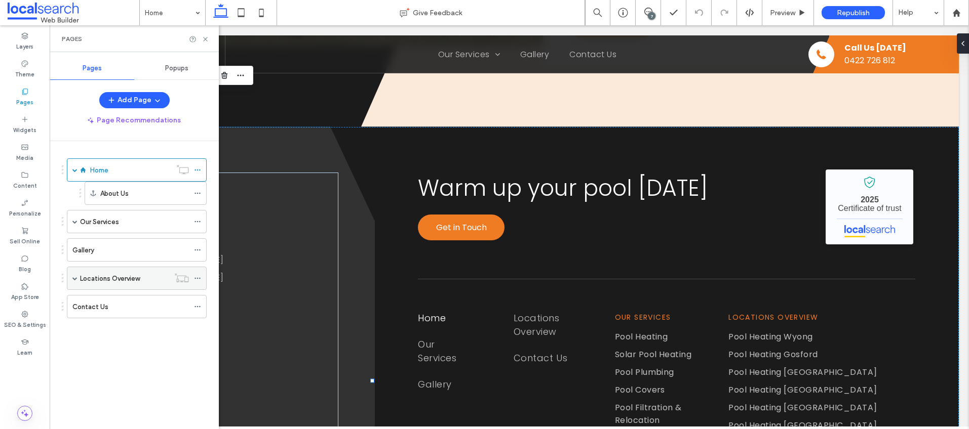
click at [74, 278] on span at bounding box center [74, 278] width 5 height 5
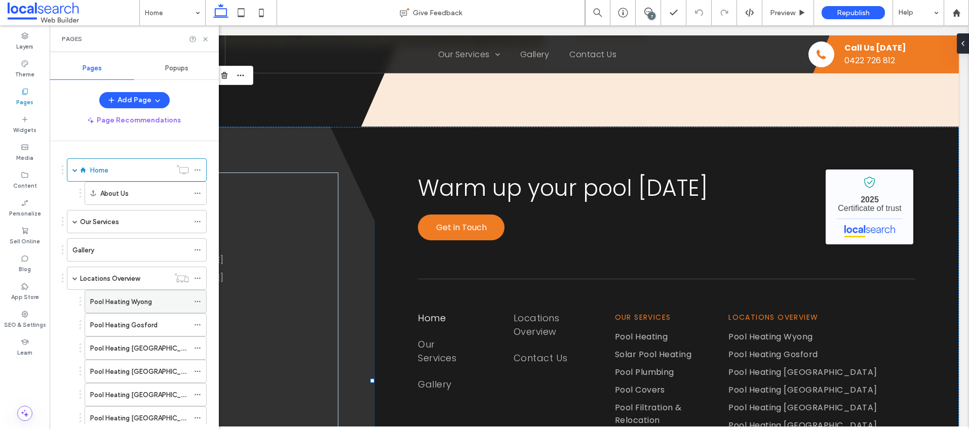
scroll to position [152, 0]
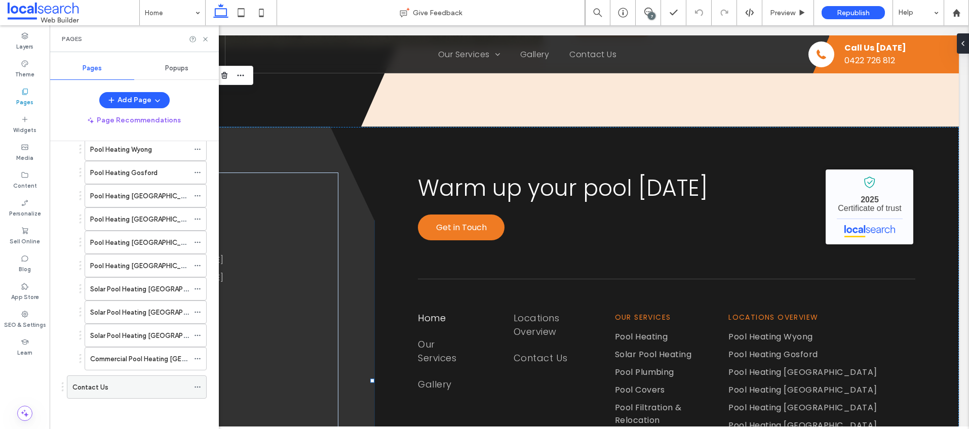
click at [98, 386] on label "Contact Us" at bounding box center [90, 388] width 36 height 18
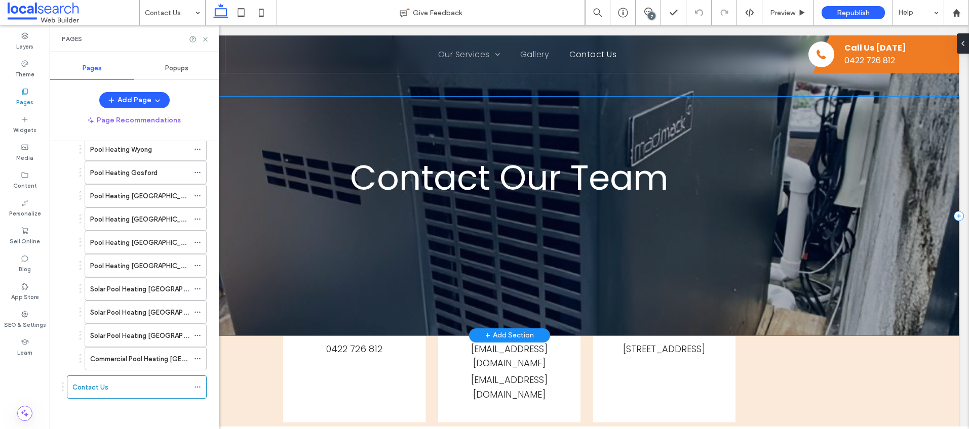
click at [327, 200] on div "Contact Our Team" at bounding box center [509, 216] width 899 height 239
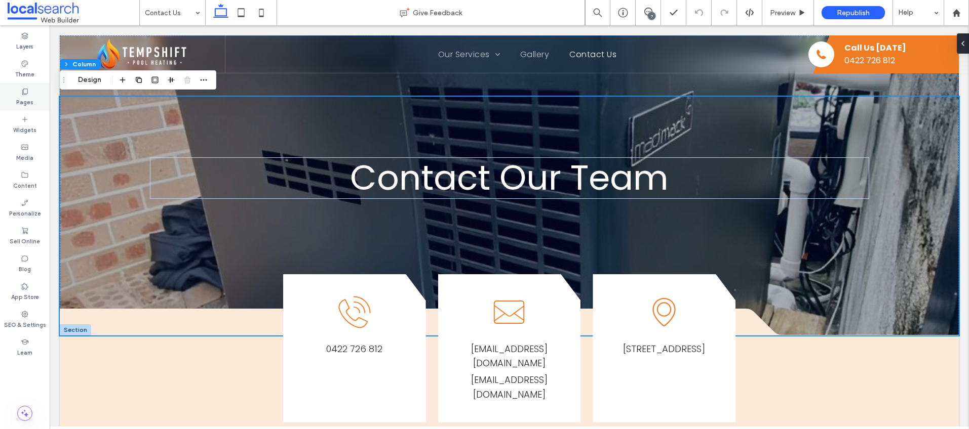
click at [28, 97] on label "Pages" at bounding box center [24, 101] width 17 height 11
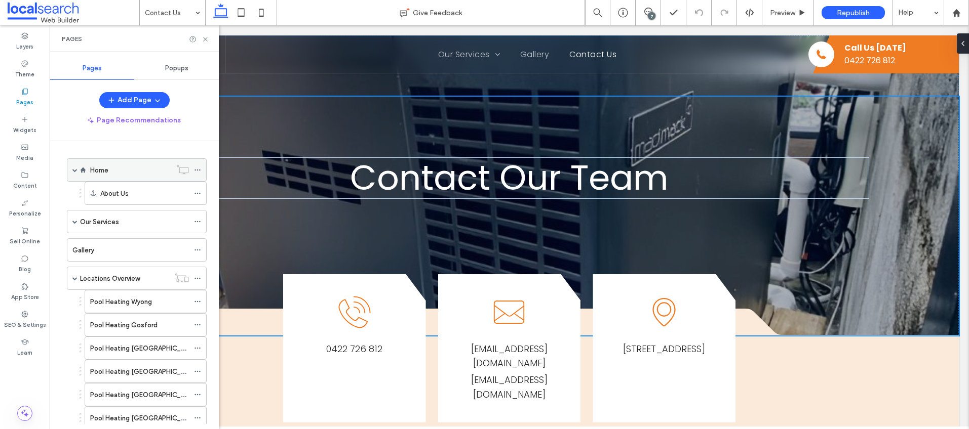
click at [107, 170] on label "Home" at bounding box center [99, 171] width 18 height 18
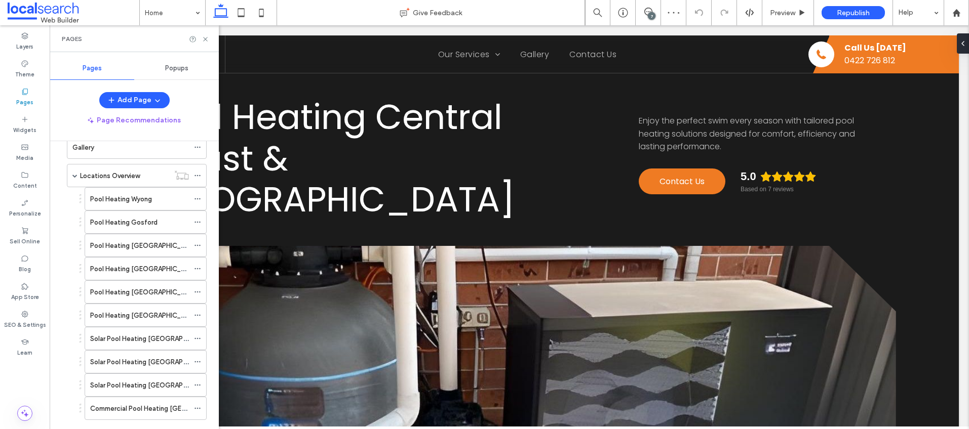
scroll to position [152, 0]
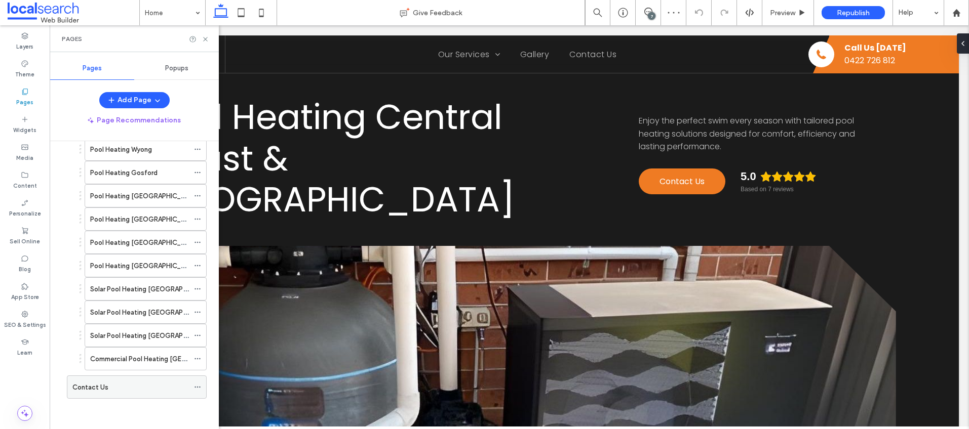
click at [92, 388] on label "Contact Us" at bounding box center [90, 388] width 36 height 18
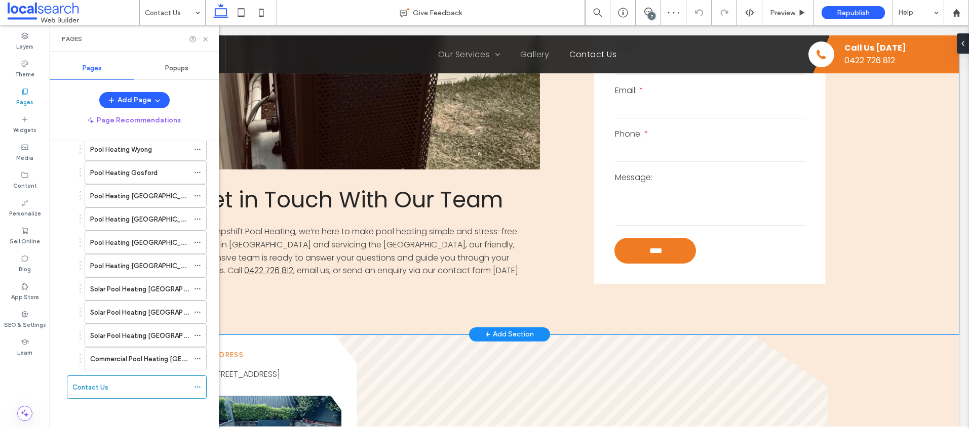
scroll to position [138, 0]
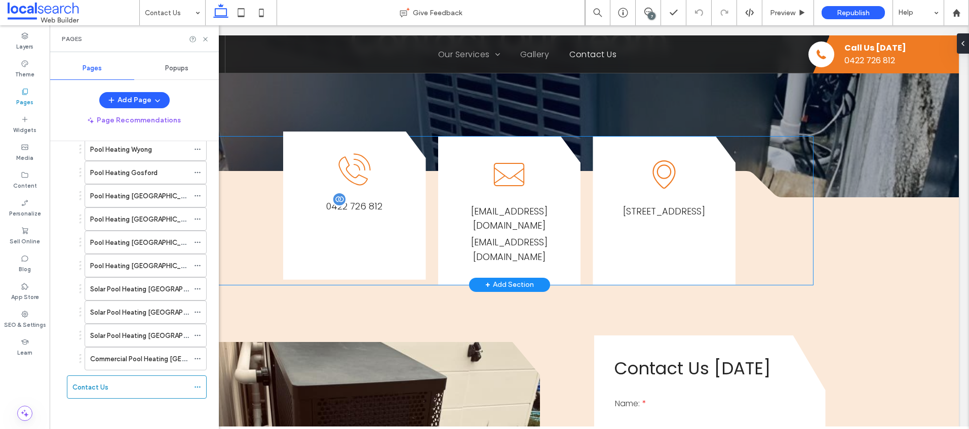
click at [356, 205] on span "0422 726 812" at bounding box center [354, 206] width 56 height 13
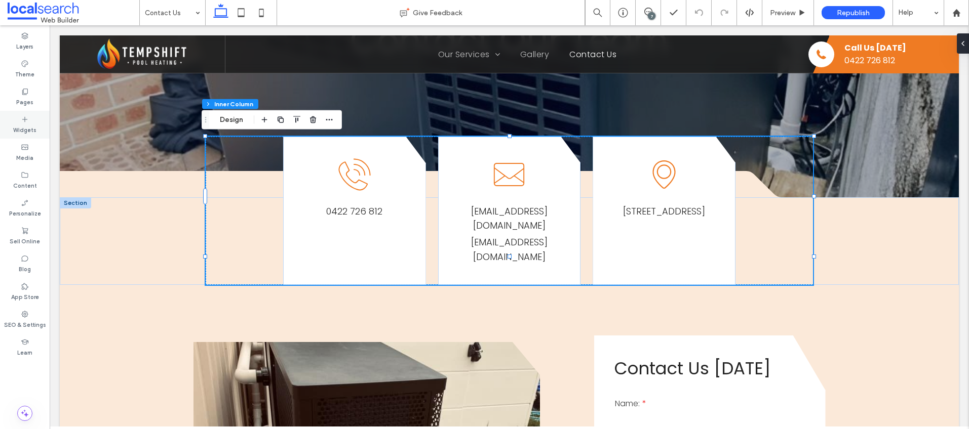
click at [24, 106] on label "Pages" at bounding box center [24, 101] width 17 height 11
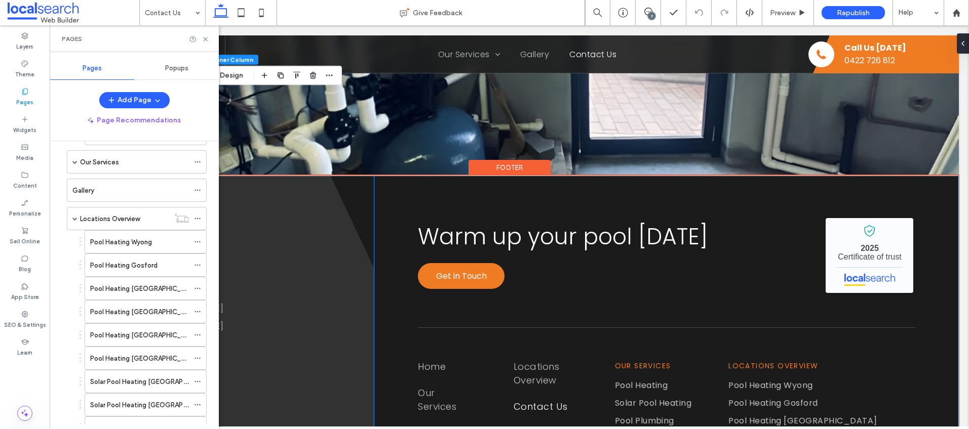
scroll to position [1316, 0]
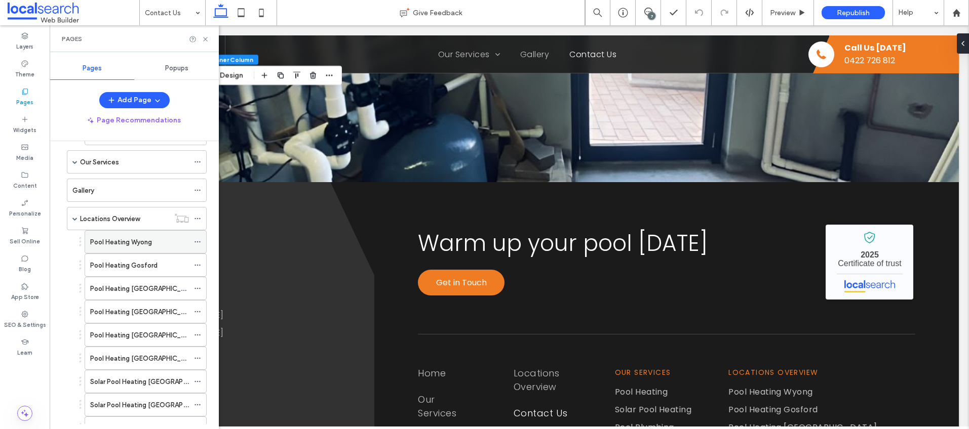
click at [126, 241] on label "Pool Heating Wyong" at bounding box center [121, 242] width 62 height 18
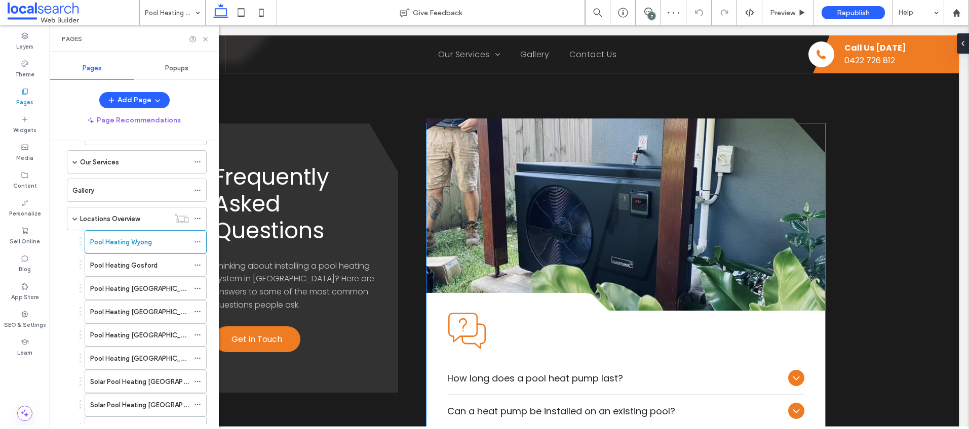
scroll to position [1175, 0]
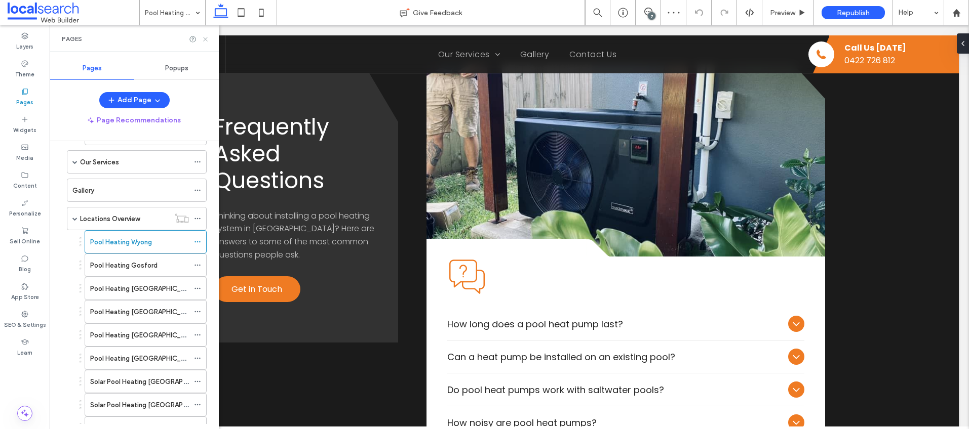
drag, startPoint x: 206, startPoint y: 36, endPoint x: 253, endPoint y: 148, distance: 121.2
click at [206, 36] on icon at bounding box center [206, 39] width 8 height 8
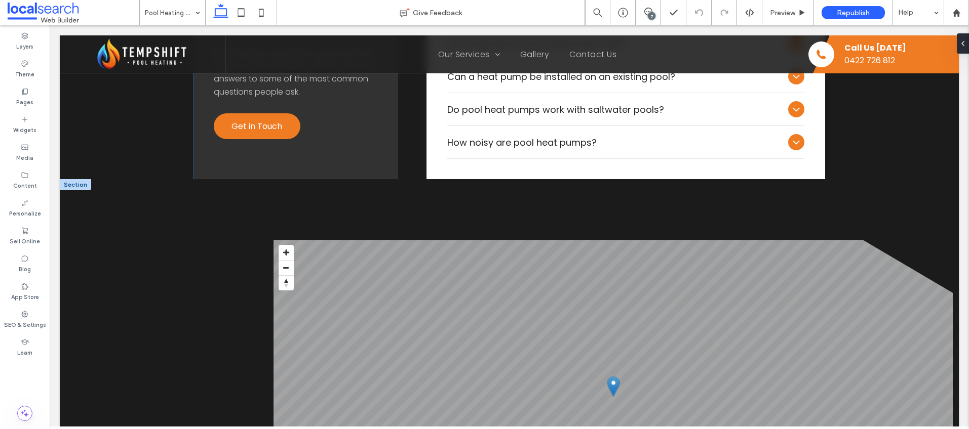
scroll to position [1523, 0]
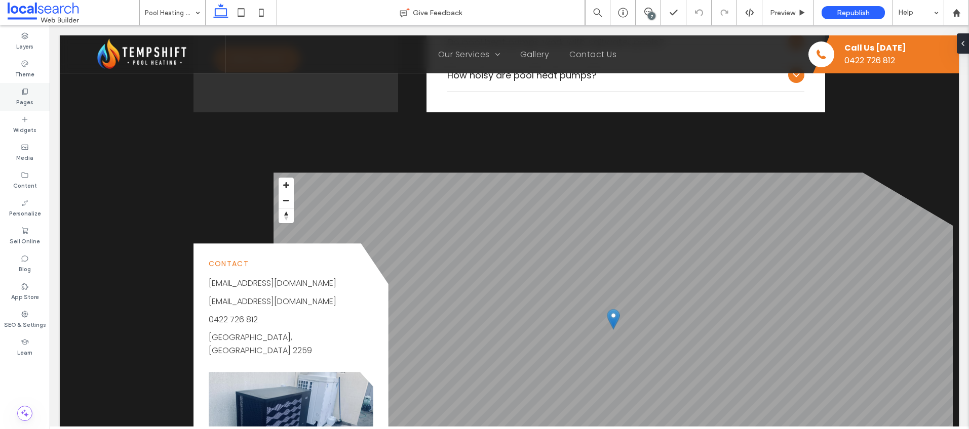
click at [23, 99] on label "Pages" at bounding box center [24, 101] width 17 height 11
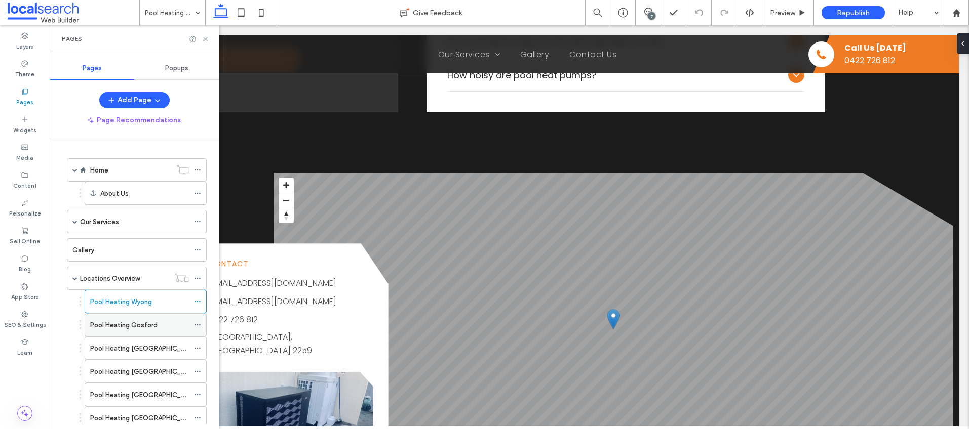
click at [140, 322] on label "Pool Heating Gosford" at bounding box center [123, 326] width 67 height 18
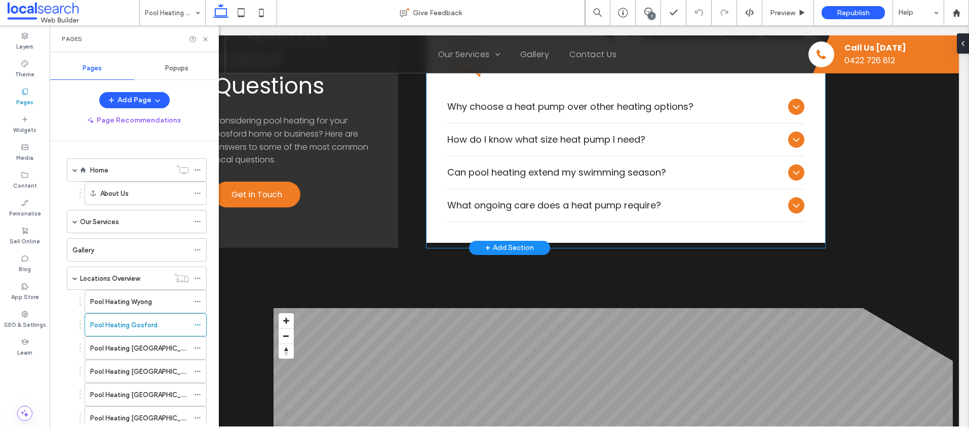
scroll to position [1594, 0]
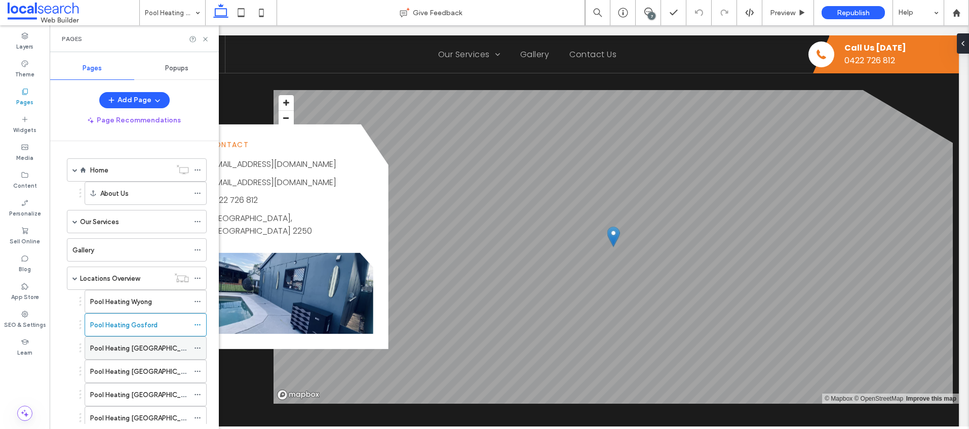
click at [140, 344] on label "Pool Heating [GEOGRAPHIC_DATA]" at bounding box center [144, 349] width 109 height 18
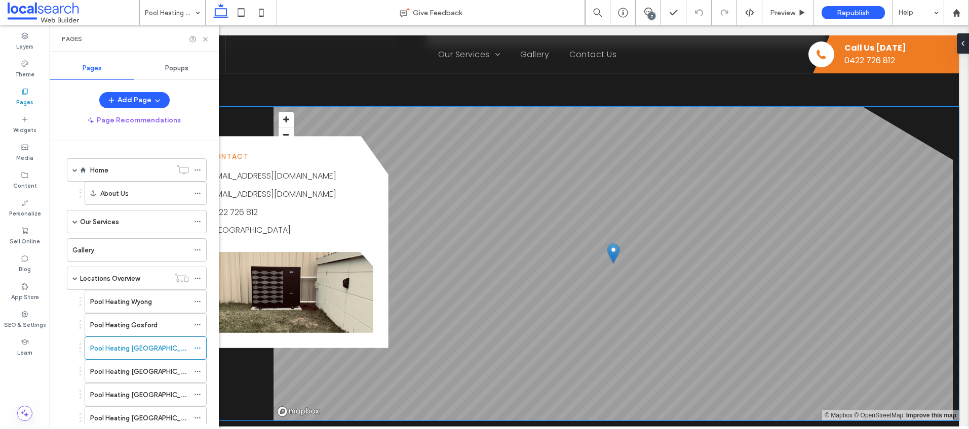
scroll to position [1573, 0]
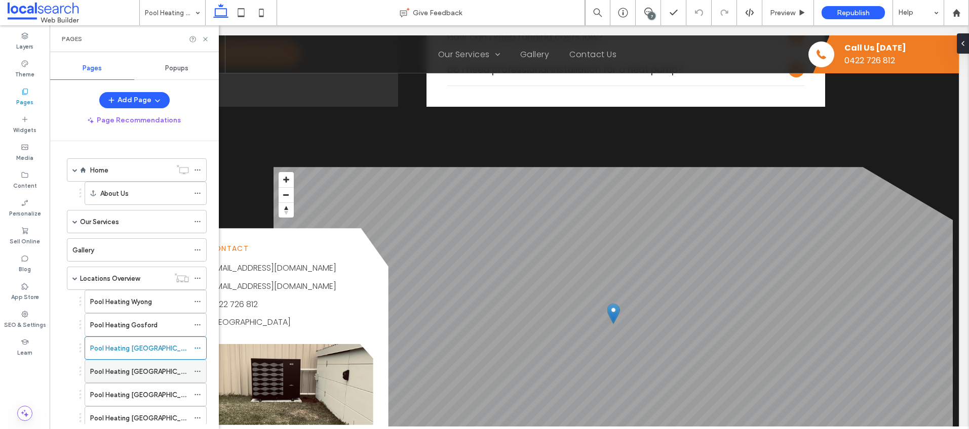
click at [154, 369] on label "Pool Heating Hunter Valley" at bounding box center [144, 372] width 109 height 18
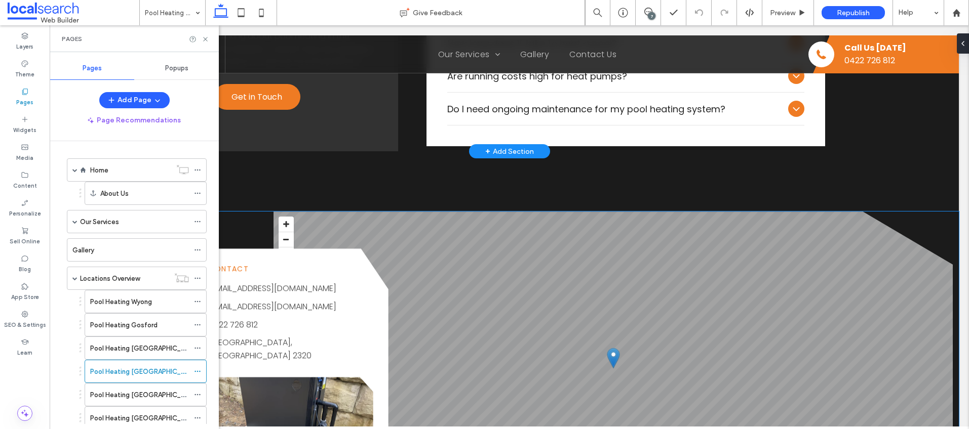
scroll to position [1655, 0]
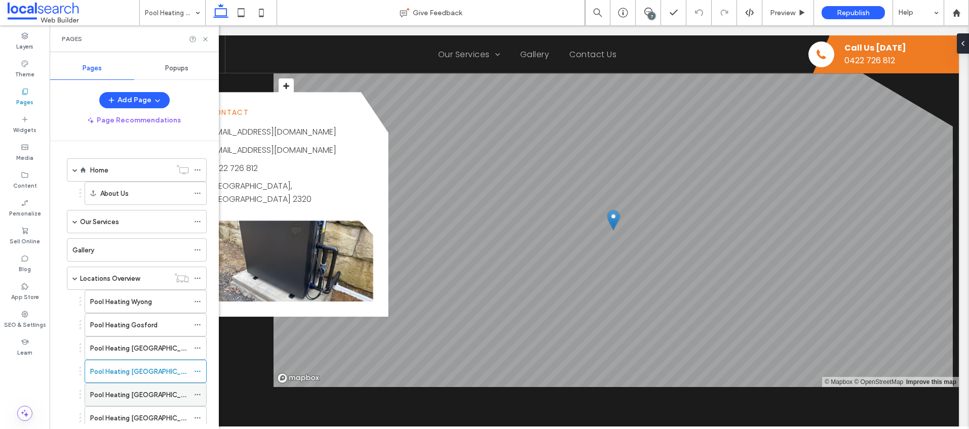
click at [146, 390] on label "Pool Heating Lake Macquarie" at bounding box center [144, 395] width 109 height 18
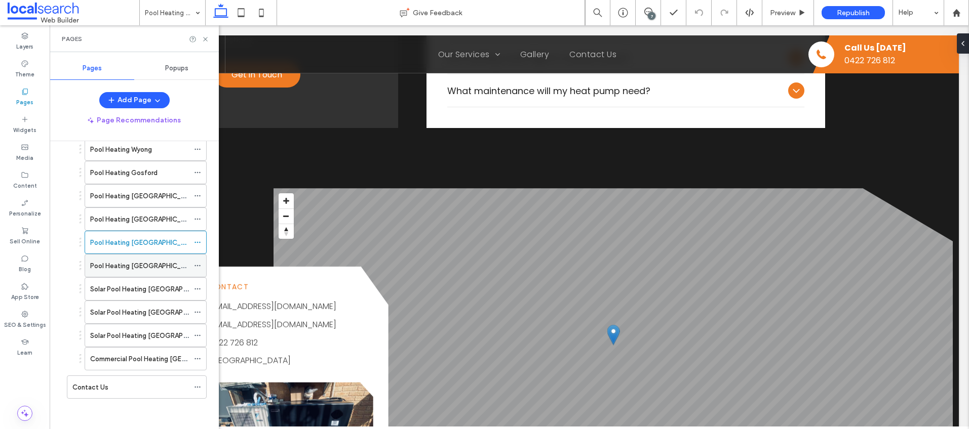
click at [158, 267] on label "Pool Heating Central Coast" at bounding box center [144, 266] width 109 height 18
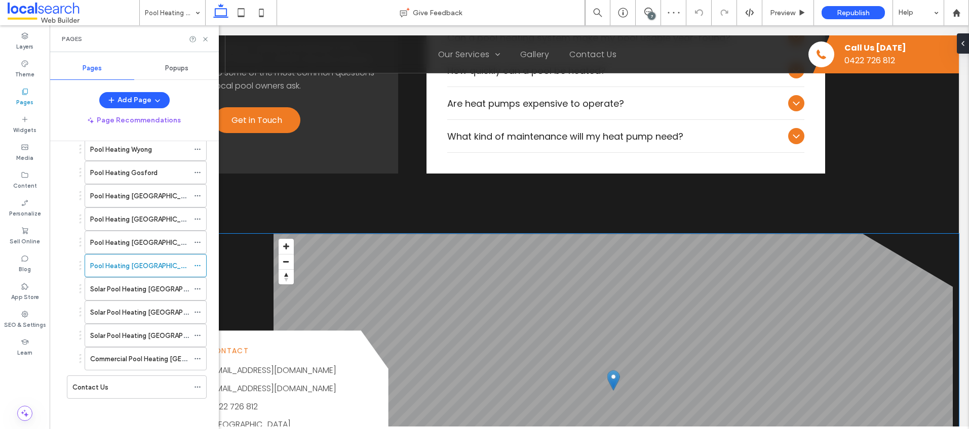
scroll to position [1592, 0]
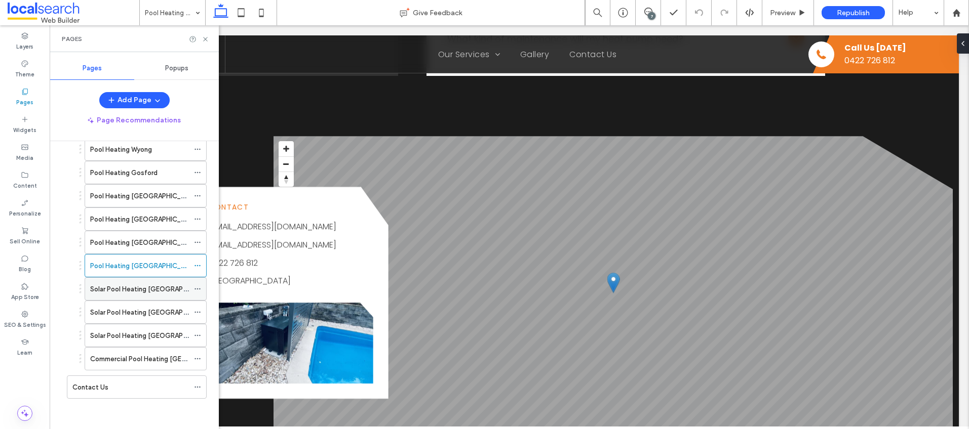
click at [145, 289] on label "Solar Pool Heating [GEOGRAPHIC_DATA]" at bounding box center [153, 290] width 126 height 18
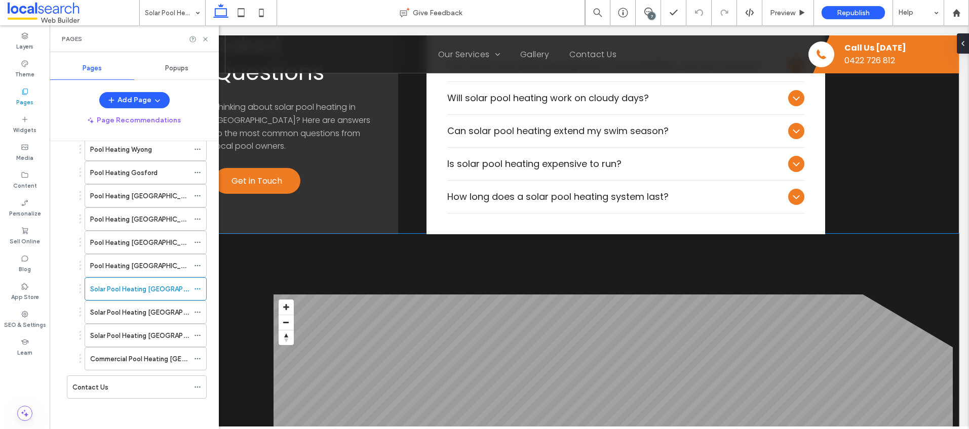
scroll to position [1515, 0]
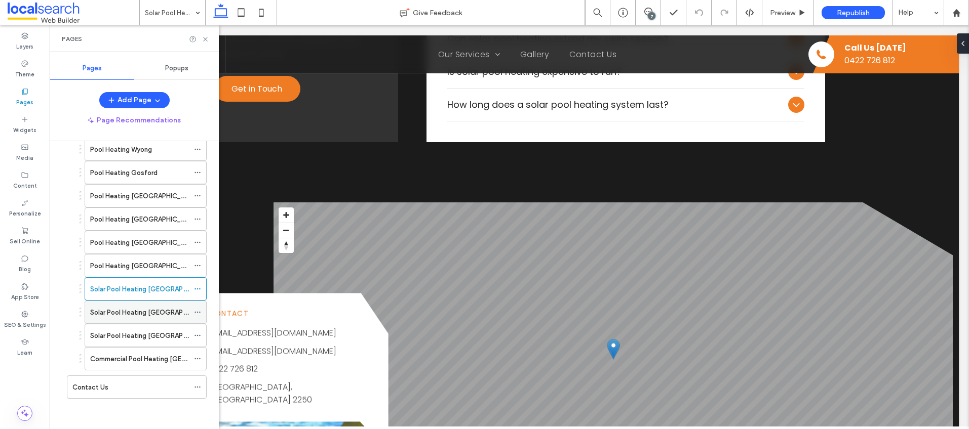
click at [150, 308] on label "Solar Pool Heating [GEOGRAPHIC_DATA]" at bounding box center [153, 313] width 126 height 18
click at [202, 36] on icon at bounding box center [206, 39] width 8 height 8
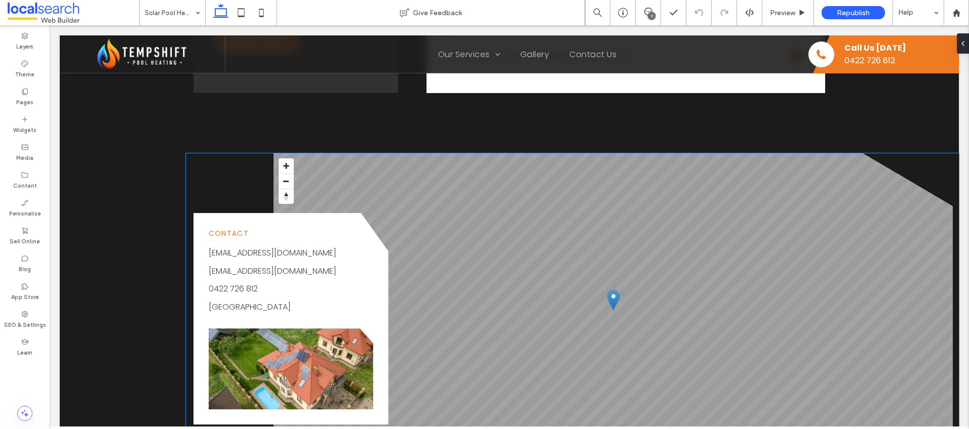
scroll to position [1566, 0]
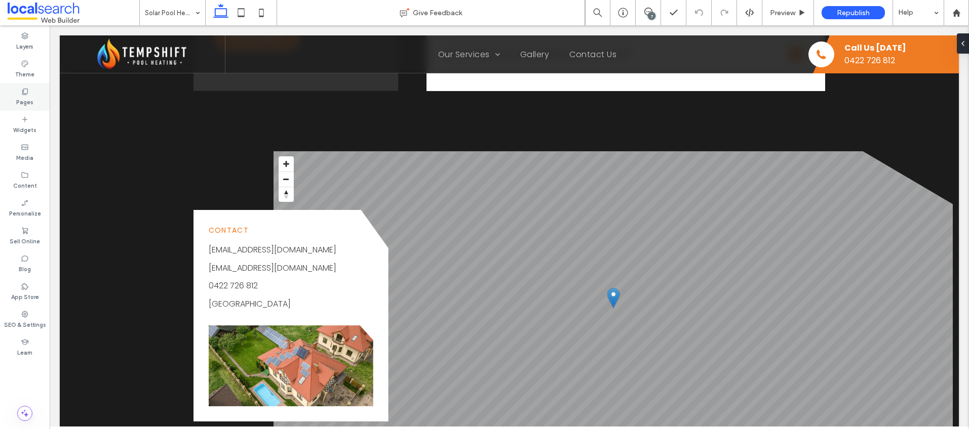
click at [30, 102] on label "Pages" at bounding box center [24, 101] width 17 height 11
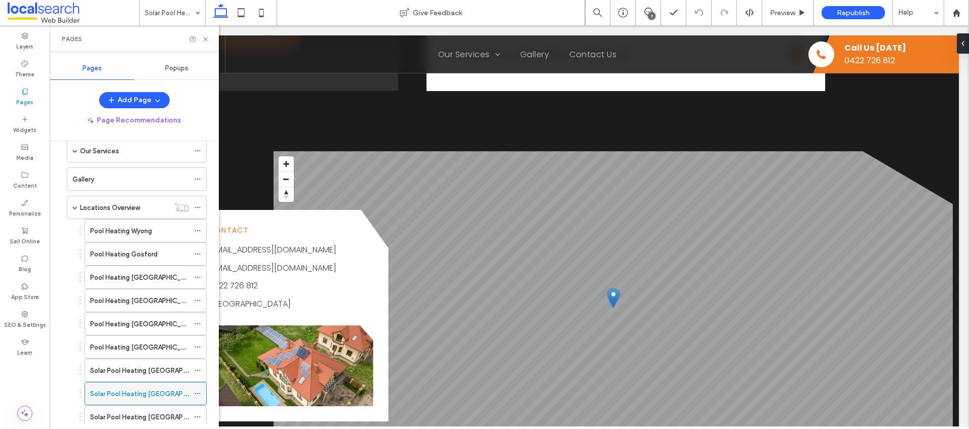
scroll to position [152, 0]
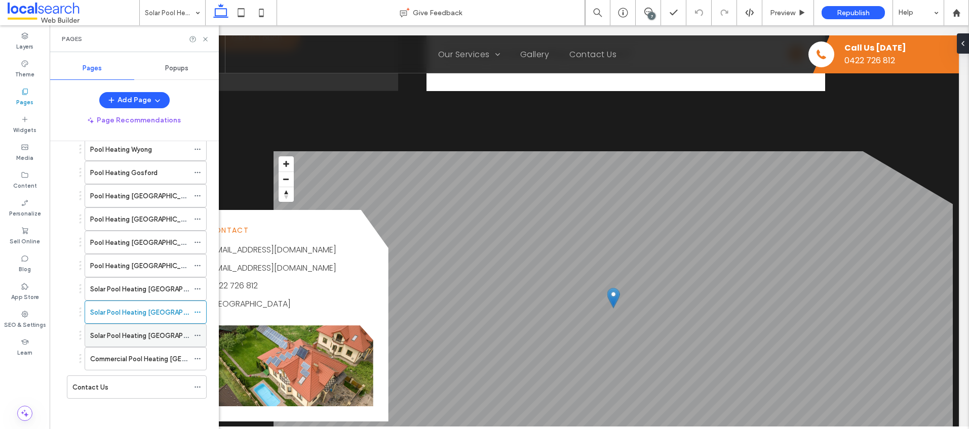
click at [127, 330] on label "Solar Pool Heating [GEOGRAPHIC_DATA]" at bounding box center [153, 336] width 126 height 18
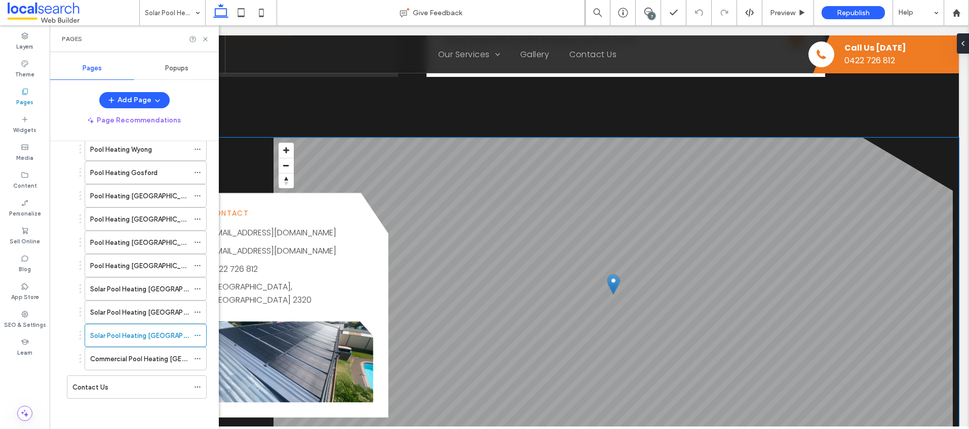
scroll to position [1590, 0]
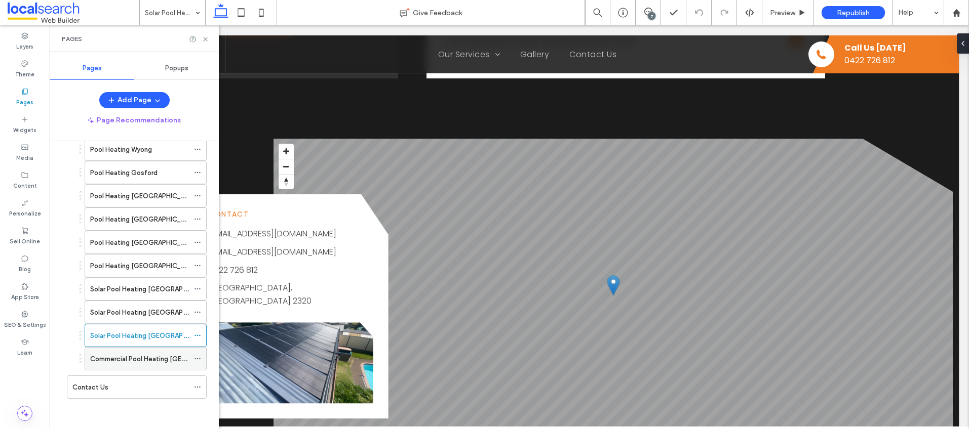
click at [159, 363] on label "Commercial Pool Heating [GEOGRAPHIC_DATA]" at bounding box center [163, 359] width 147 height 18
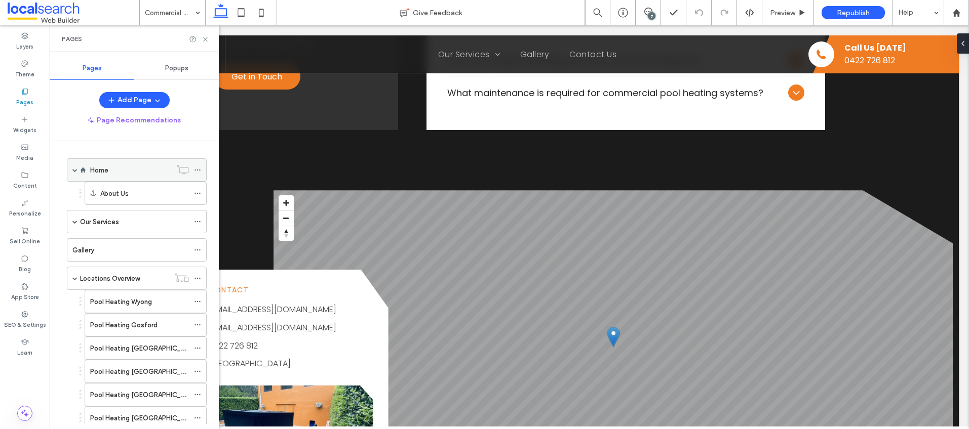
click at [112, 172] on div "Home" at bounding box center [130, 170] width 81 height 11
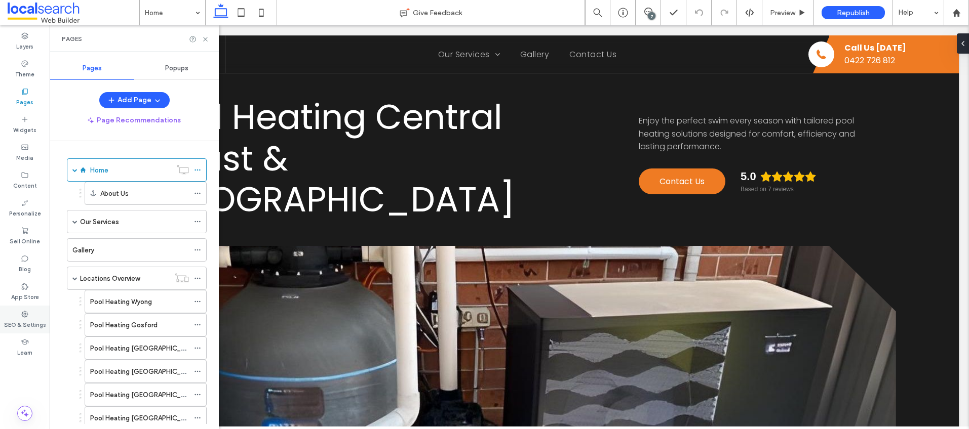
click at [28, 323] on label "SEO & Settings" at bounding box center [25, 324] width 42 height 11
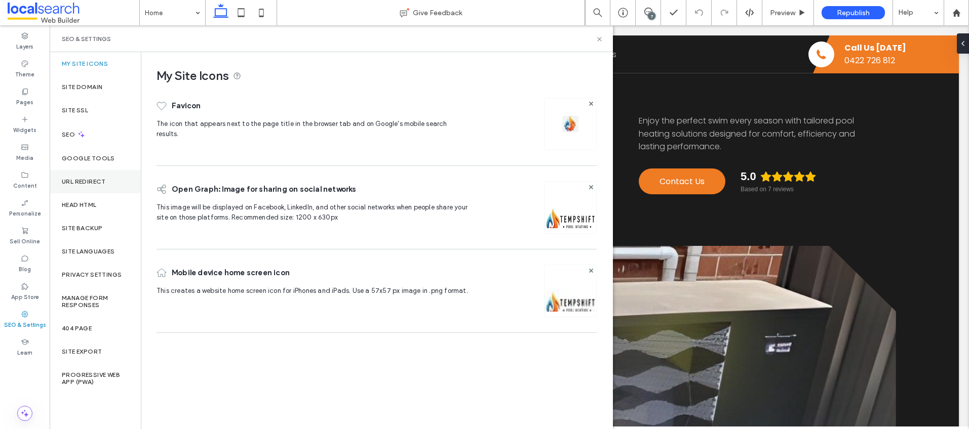
click at [96, 186] on div "URL Redirect" at bounding box center [95, 181] width 91 height 23
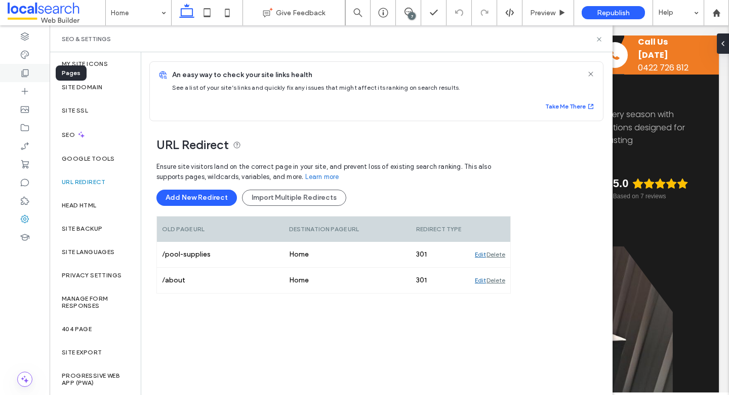
click at [13, 71] on div at bounding box center [25, 73] width 50 height 18
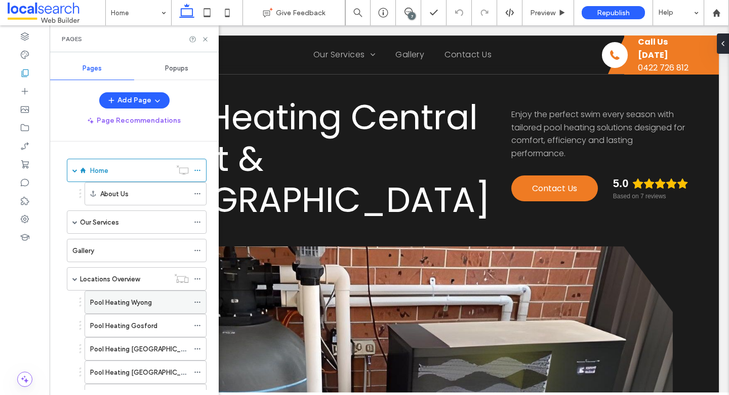
click at [108, 301] on label "Pool Heating Wyong" at bounding box center [121, 302] width 62 height 18
click at [205, 39] on use at bounding box center [205, 39] width 4 height 4
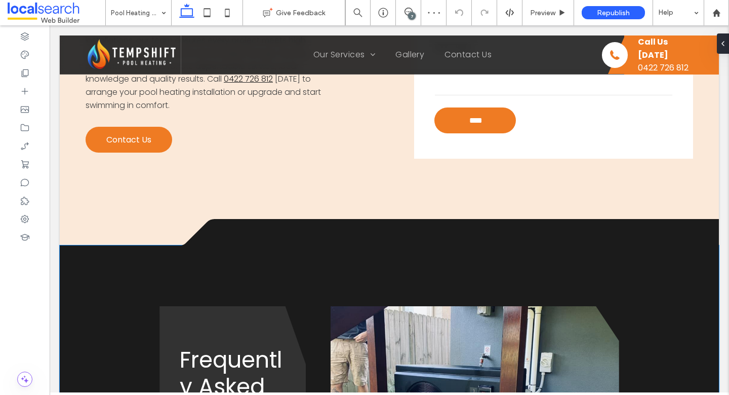
scroll to position [1038, 0]
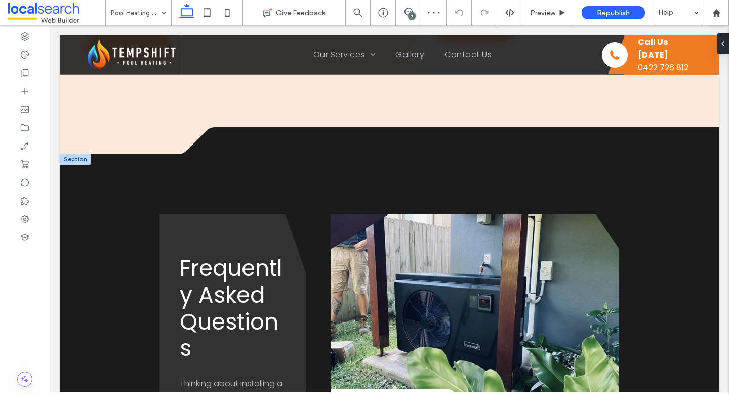
click at [210, 214] on div "Frequently Asked Questions Thinking about installing a pool heating system in W…" at bounding box center [233, 375] width 146 height 322
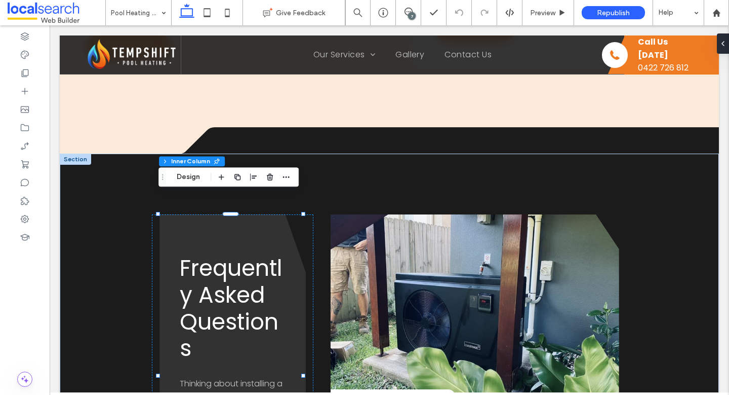
click at [192, 221] on div "Frequently Asked Questions Thinking about installing a pool heating system in W…" at bounding box center [233, 375] width 146 height 322
click at [187, 177] on button "Design" at bounding box center [188, 177] width 36 height 12
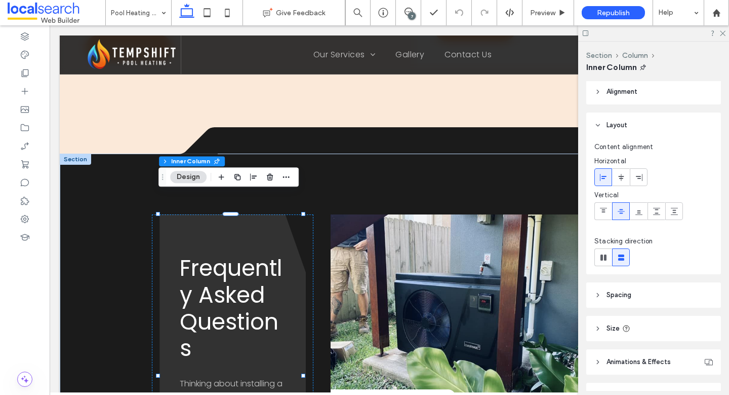
click at [624, 296] on span "Spacing" at bounding box center [619, 295] width 25 height 10
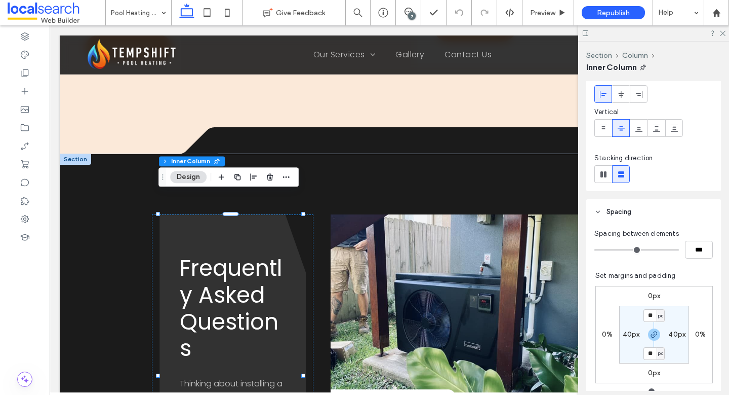
scroll to position [193, 0]
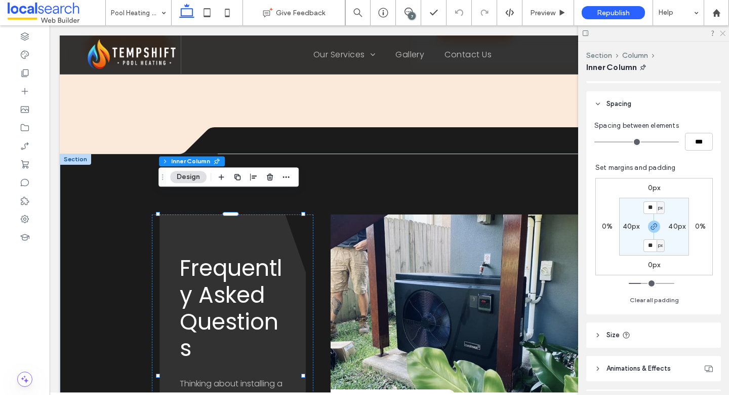
click at [722, 33] on use at bounding box center [723, 34] width 6 height 6
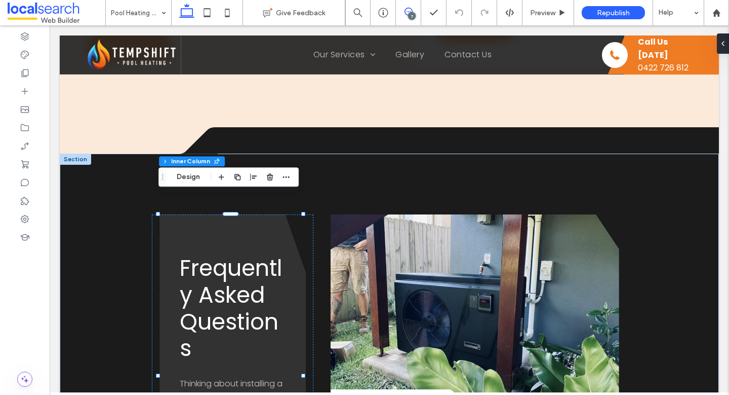
click at [410, 11] on icon at bounding box center [409, 12] width 8 height 8
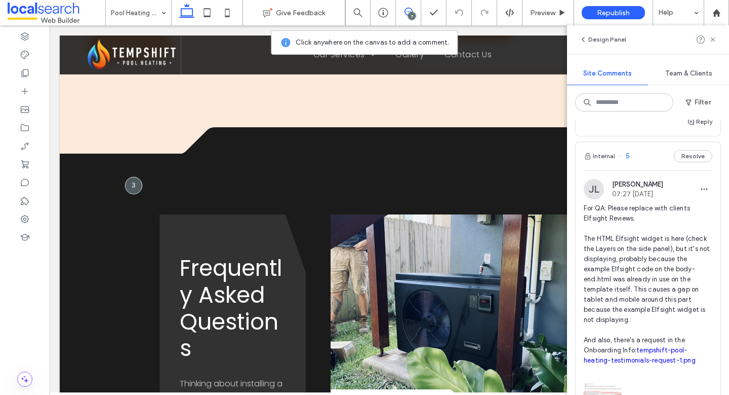
scroll to position [471, 0]
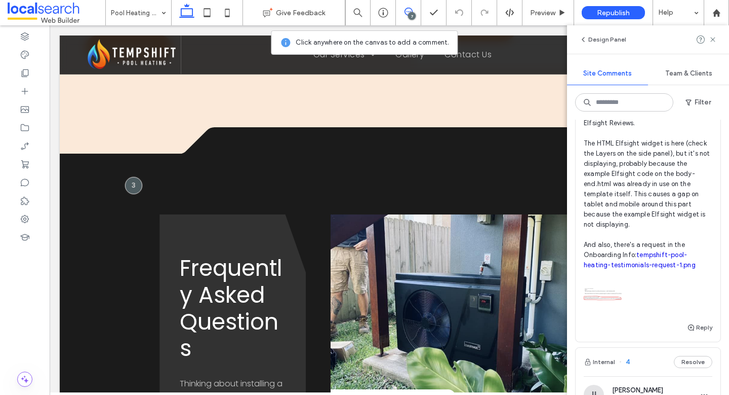
click at [655, 251] on link "tempshift-pool-heating-testimonials-request-1.png" at bounding box center [640, 260] width 112 height 18
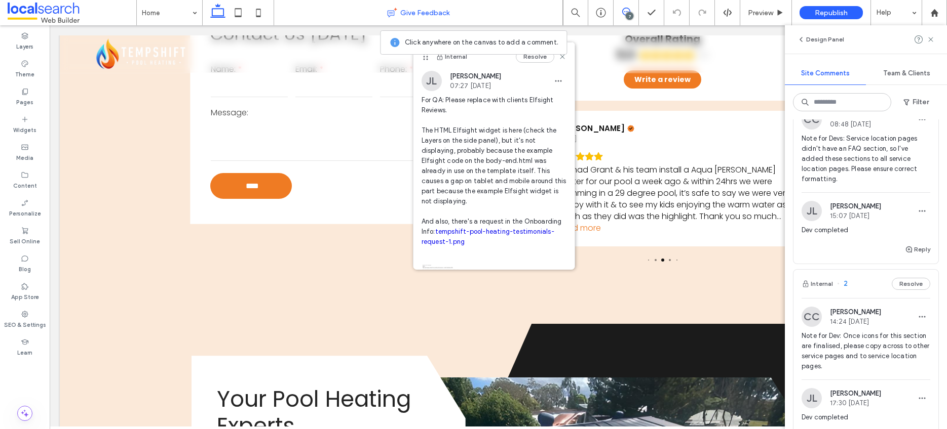
scroll to position [862, 0]
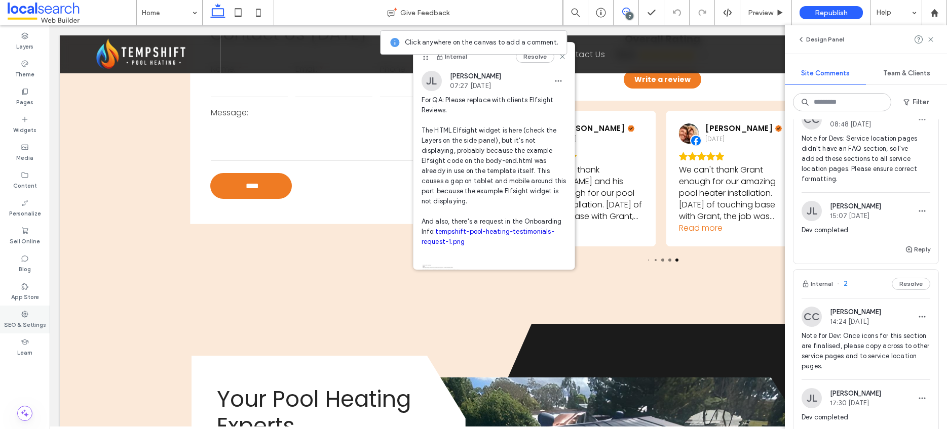
click at [27, 318] on icon at bounding box center [25, 314] width 8 height 8
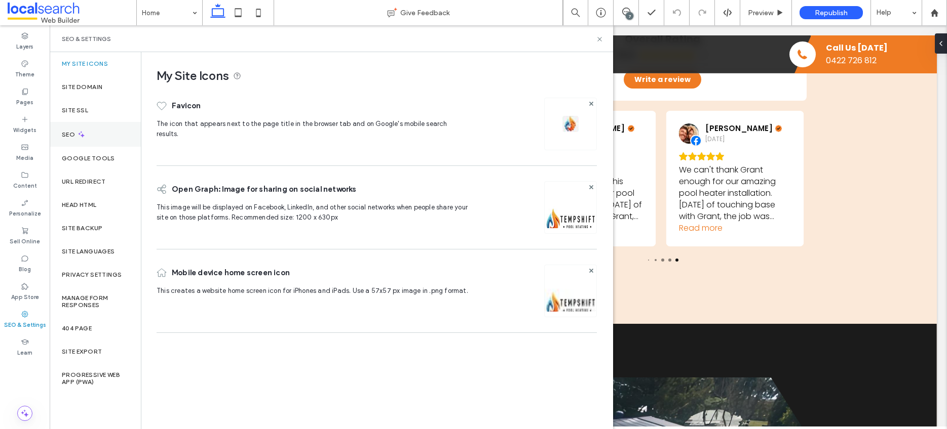
click at [88, 138] on div "SEO" at bounding box center [95, 134] width 91 height 25
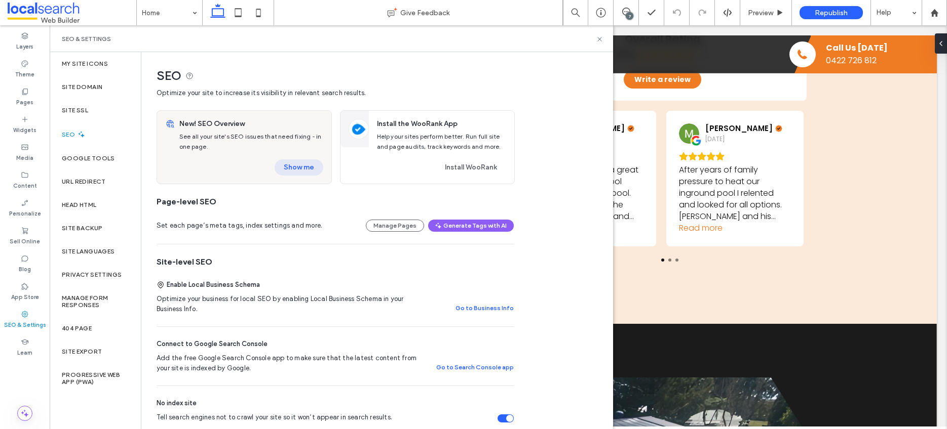
click at [292, 165] on button "Show me" at bounding box center [299, 168] width 49 height 16
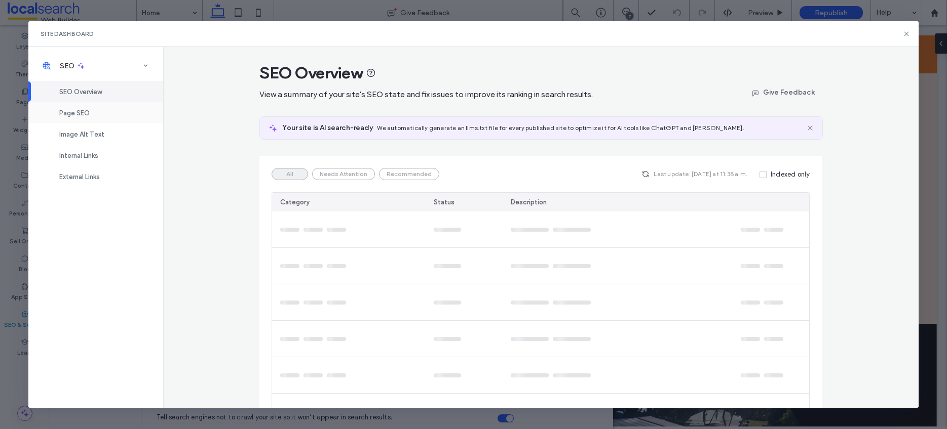
click at [84, 115] on span "Page SEO" at bounding box center [74, 113] width 30 height 8
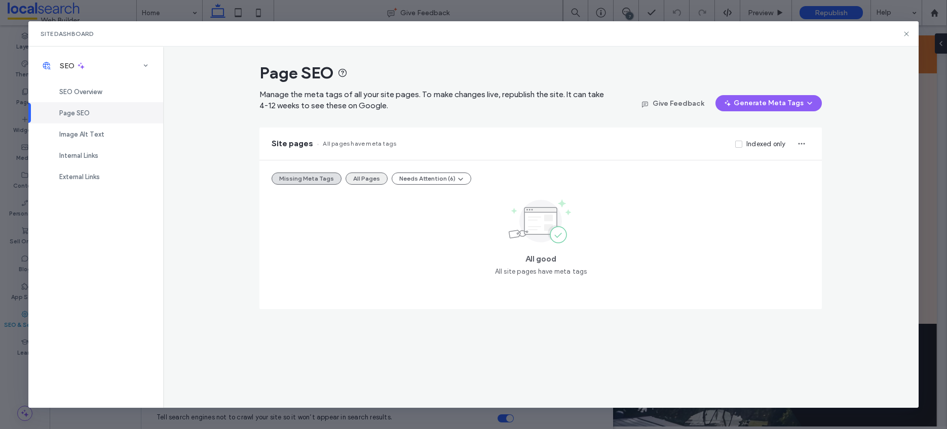
click at [367, 176] on button "All Pages" at bounding box center [366, 179] width 42 height 12
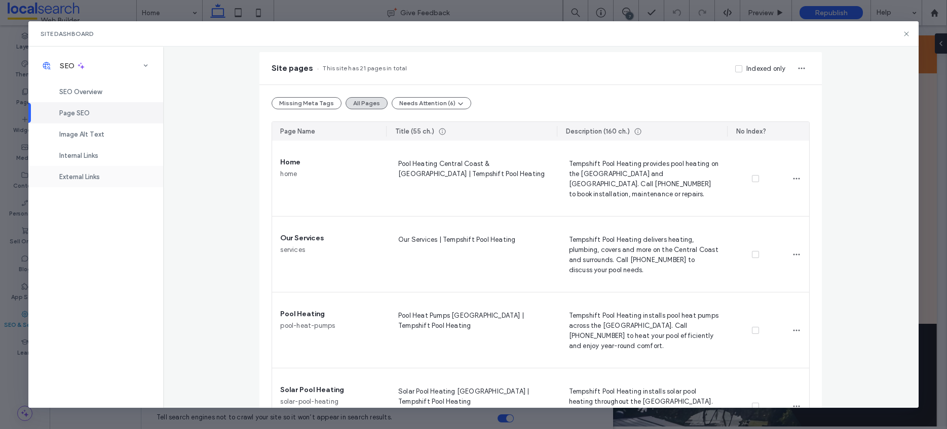
scroll to position [76, 0]
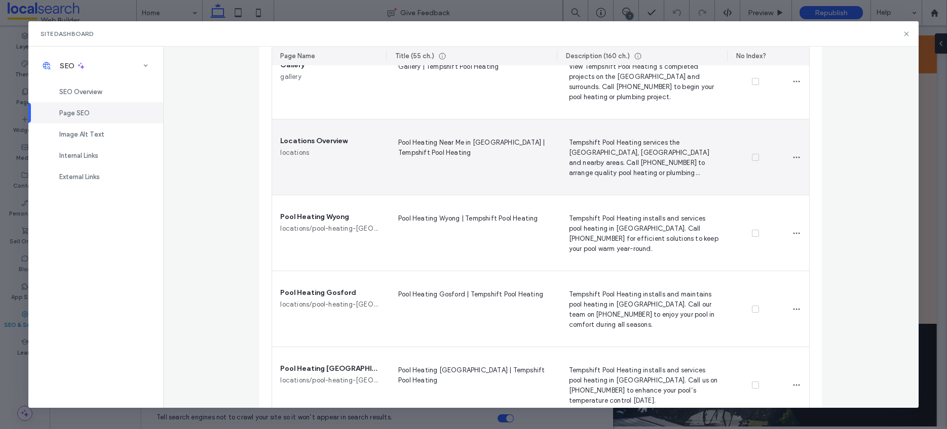
scroll to position [827, 0]
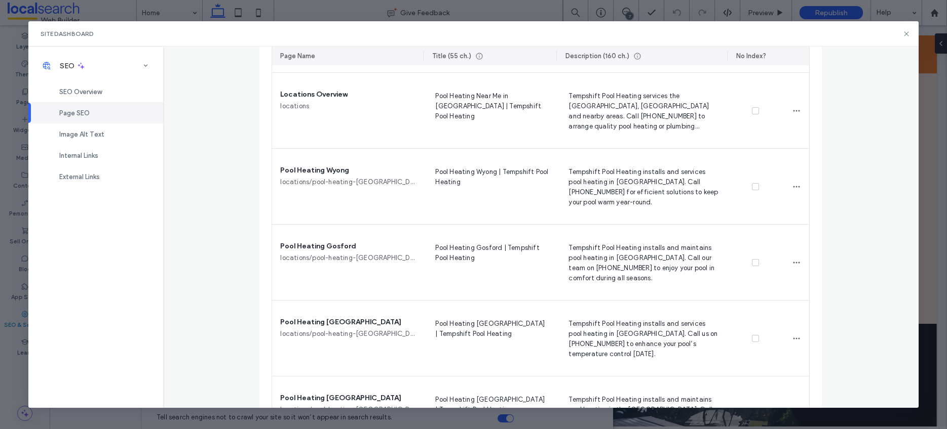
drag, startPoint x: 382, startPoint y: 57, endPoint x: 473, endPoint y: 124, distance: 111.9
click at [423, 61] on div at bounding box center [424, 56] width 2 height 19
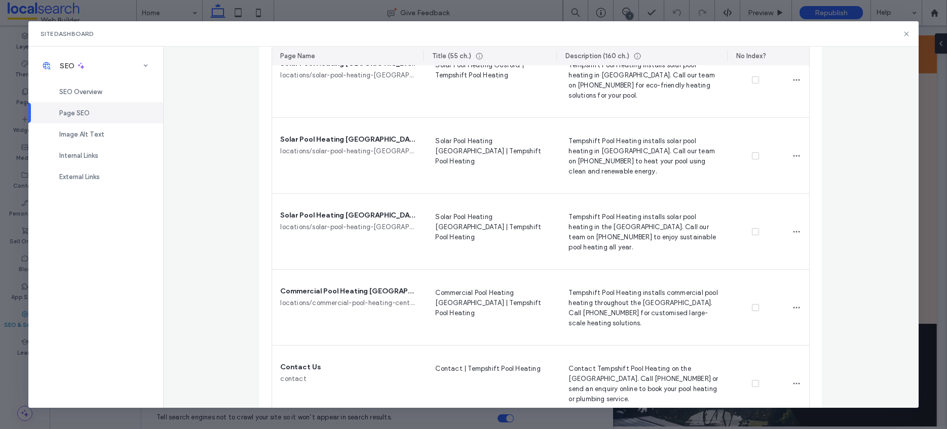
scroll to position [1403, 0]
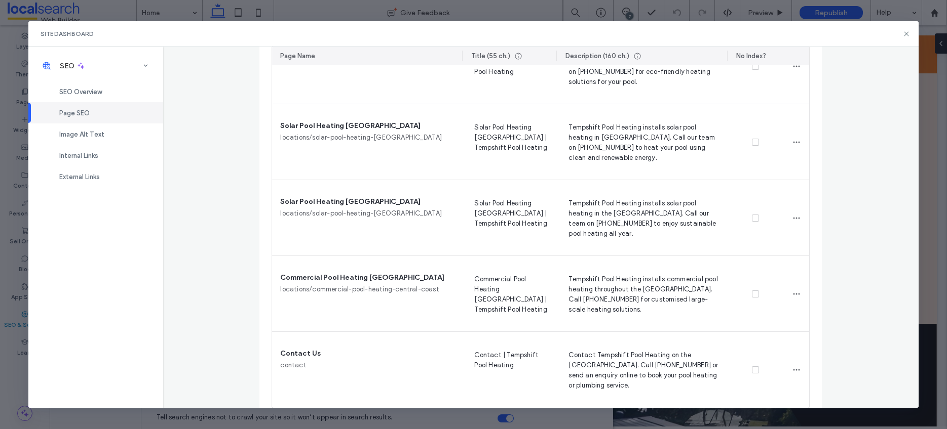
drag, startPoint x: 419, startPoint y: 55, endPoint x: 455, endPoint y: 56, distance: 36.0
click at [462, 56] on hr at bounding box center [462, 56] width 1 height 11
click at [115, 153] on div "Internal Links" at bounding box center [95, 155] width 135 height 21
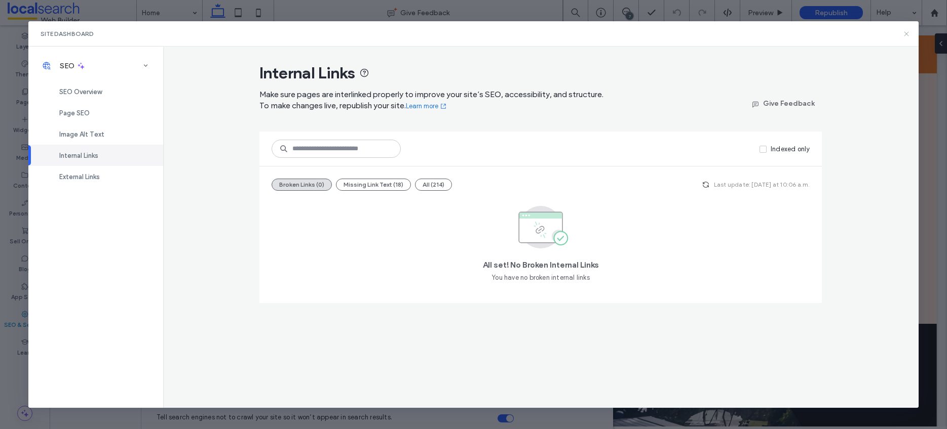
click at [903, 32] on icon at bounding box center [906, 34] width 8 height 8
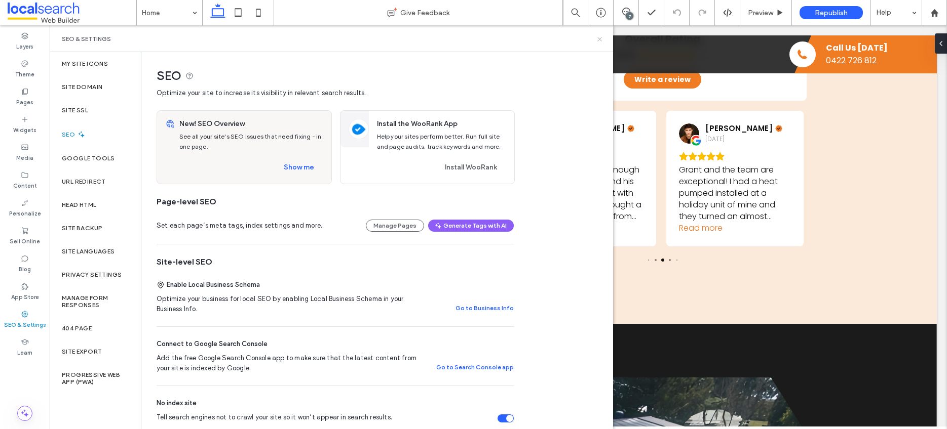
click at [600, 40] on use at bounding box center [599, 39] width 4 height 4
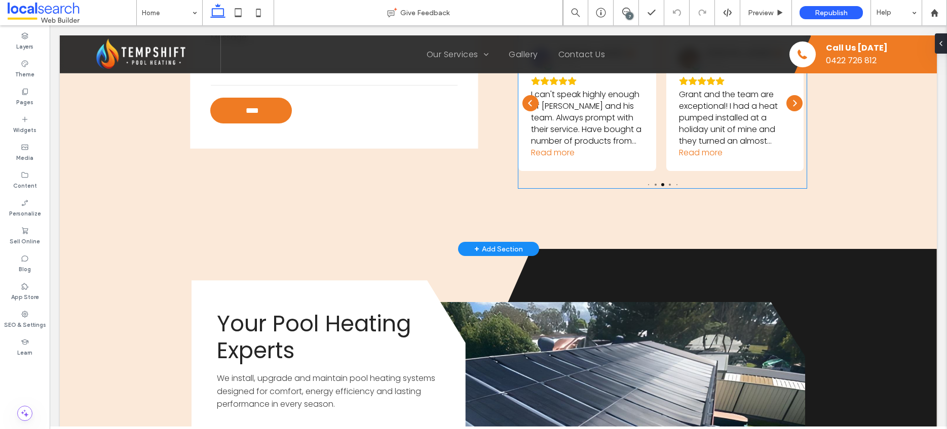
scroll to position [2234, 0]
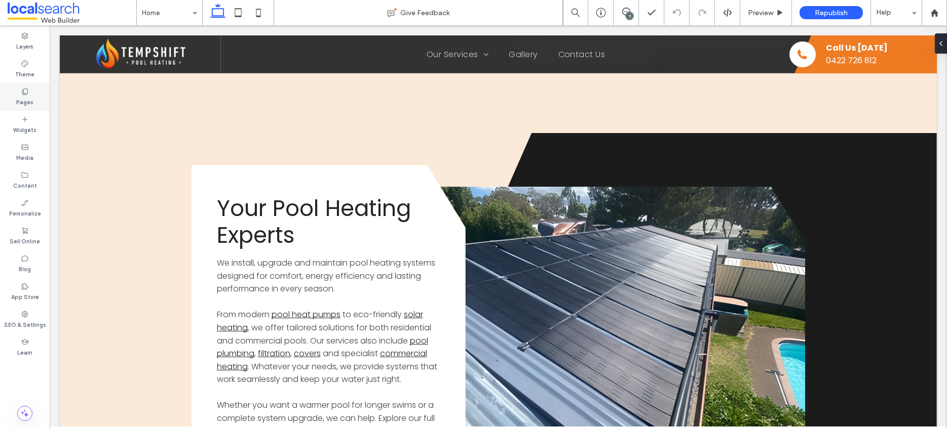
click at [28, 94] on icon at bounding box center [25, 92] width 8 height 8
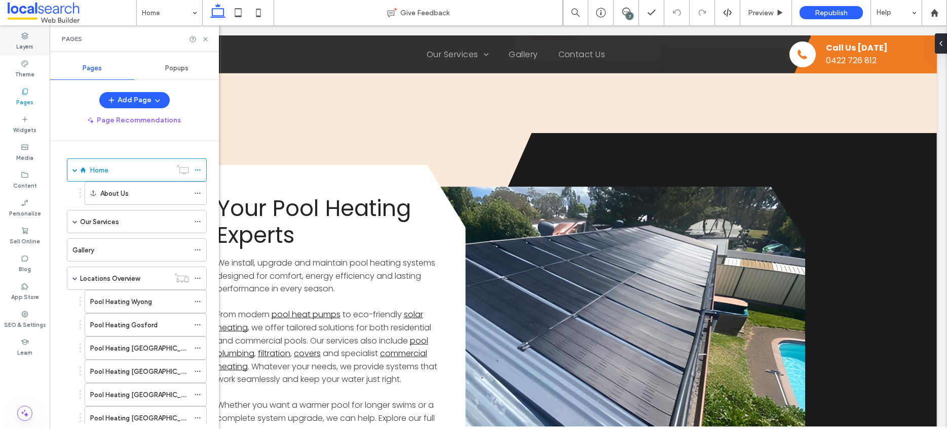
click at [29, 41] on label "Layers" at bounding box center [24, 45] width 17 height 11
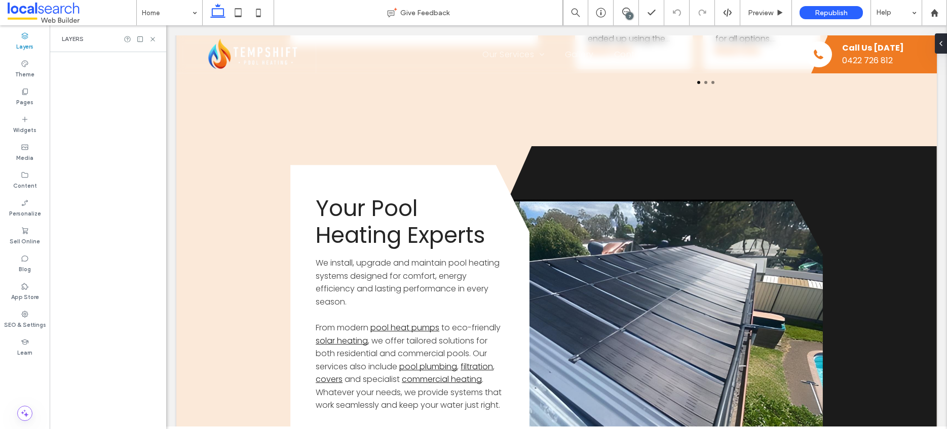
scroll to position [2247, 0]
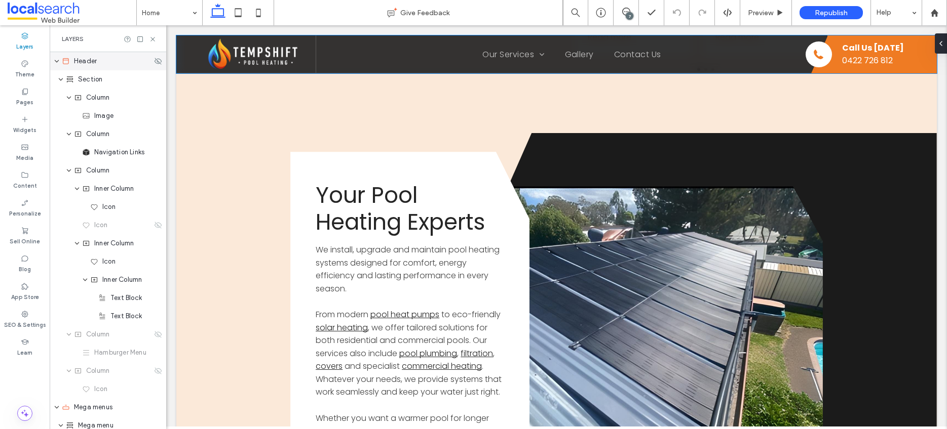
click at [58, 60] on icon "expand Header" at bounding box center [57, 61] width 6 height 8
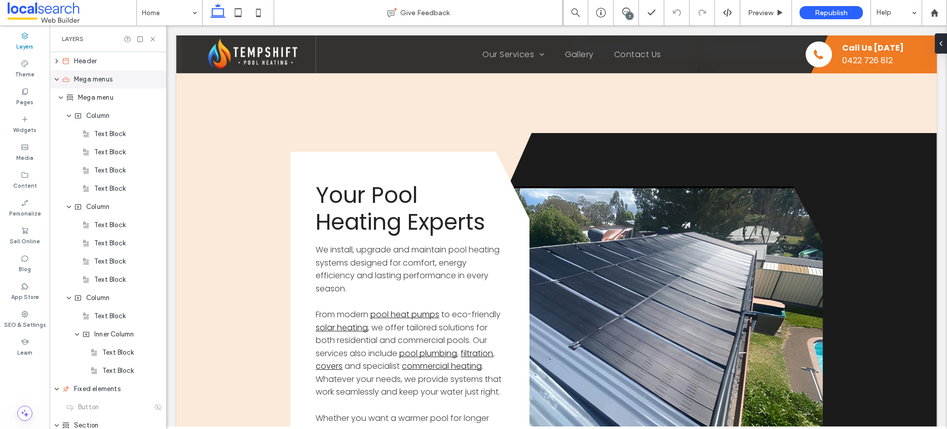
click at [56, 79] on icon "expand Mega menus" at bounding box center [57, 79] width 6 height 8
click at [57, 80] on use "expand Mega menus" at bounding box center [57, 79] width 3 height 4
click at [116, 80] on div "Mega menus" at bounding box center [111, 79] width 98 height 10
click at [92, 98] on span "Mega menu" at bounding box center [95, 98] width 35 height 10
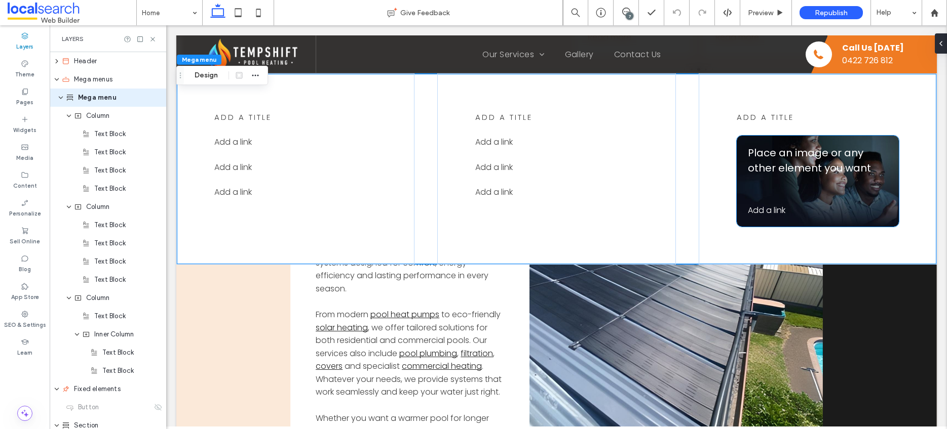
click at [783, 142] on div "Place an image or any other element you want Add a link ﻿" at bounding box center [817, 181] width 162 height 91
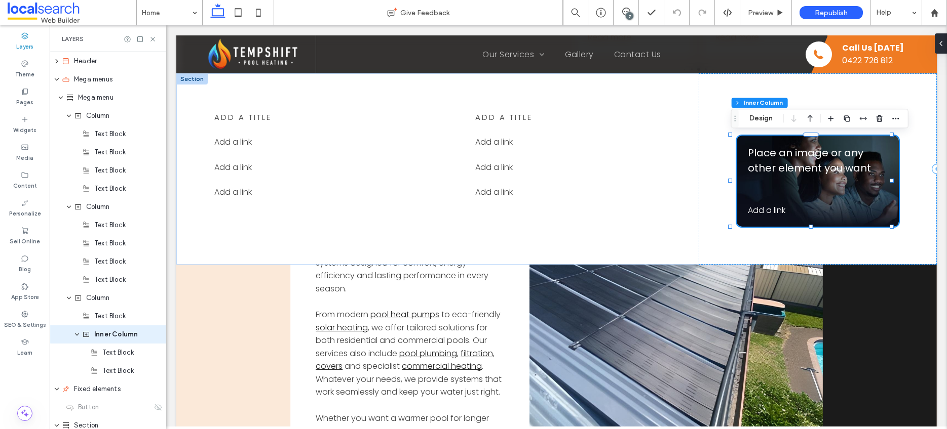
scroll to position [94, 0]
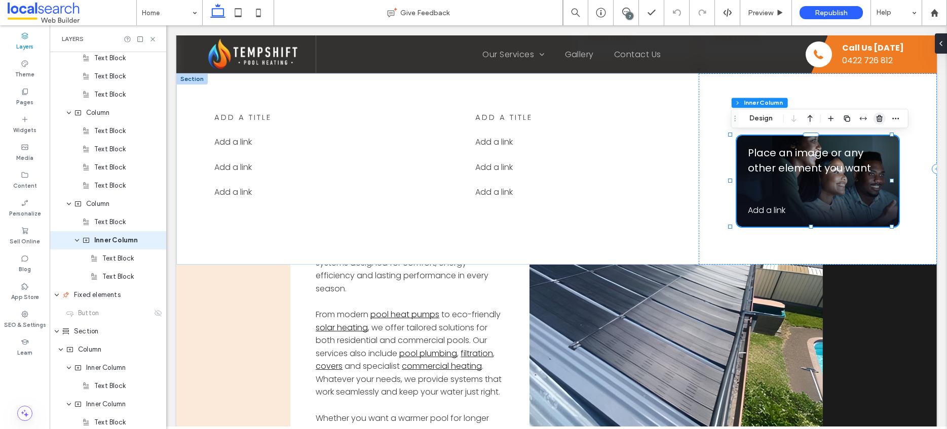
click at [878, 118] on icon "button" at bounding box center [879, 118] width 8 height 8
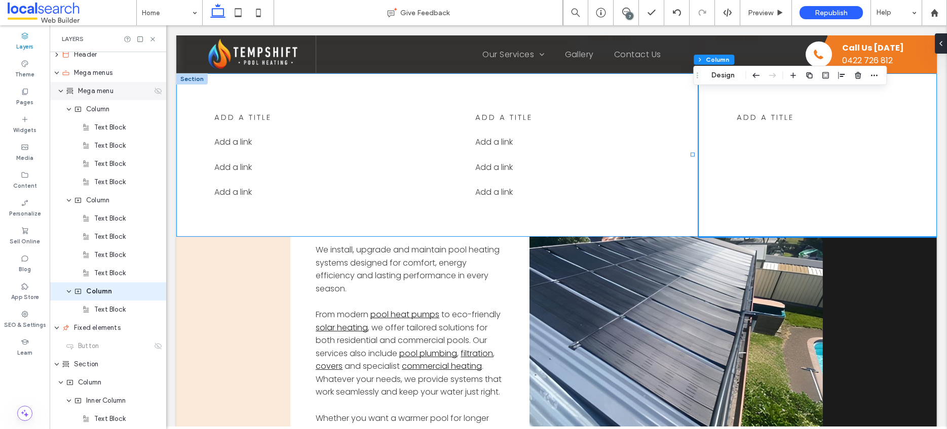
scroll to position [0, 0]
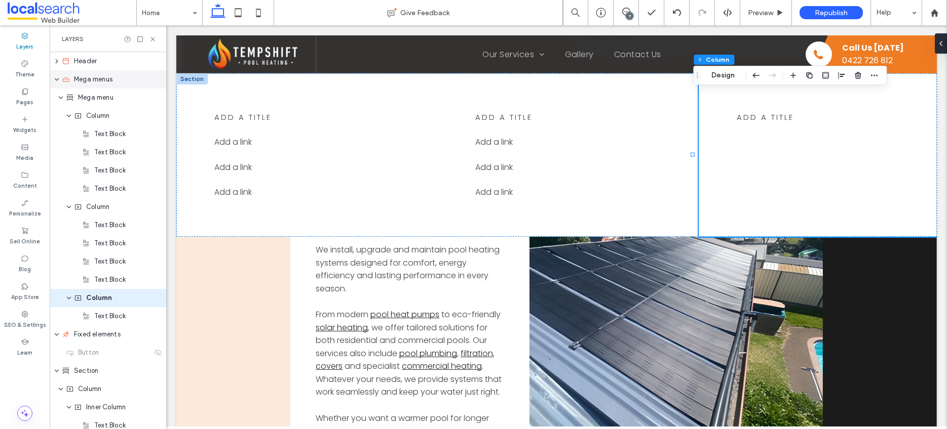
click at [56, 77] on icon "expand Mega menus" at bounding box center [57, 79] width 6 height 8
